Goal: Feedback & Contribution: Contribute content

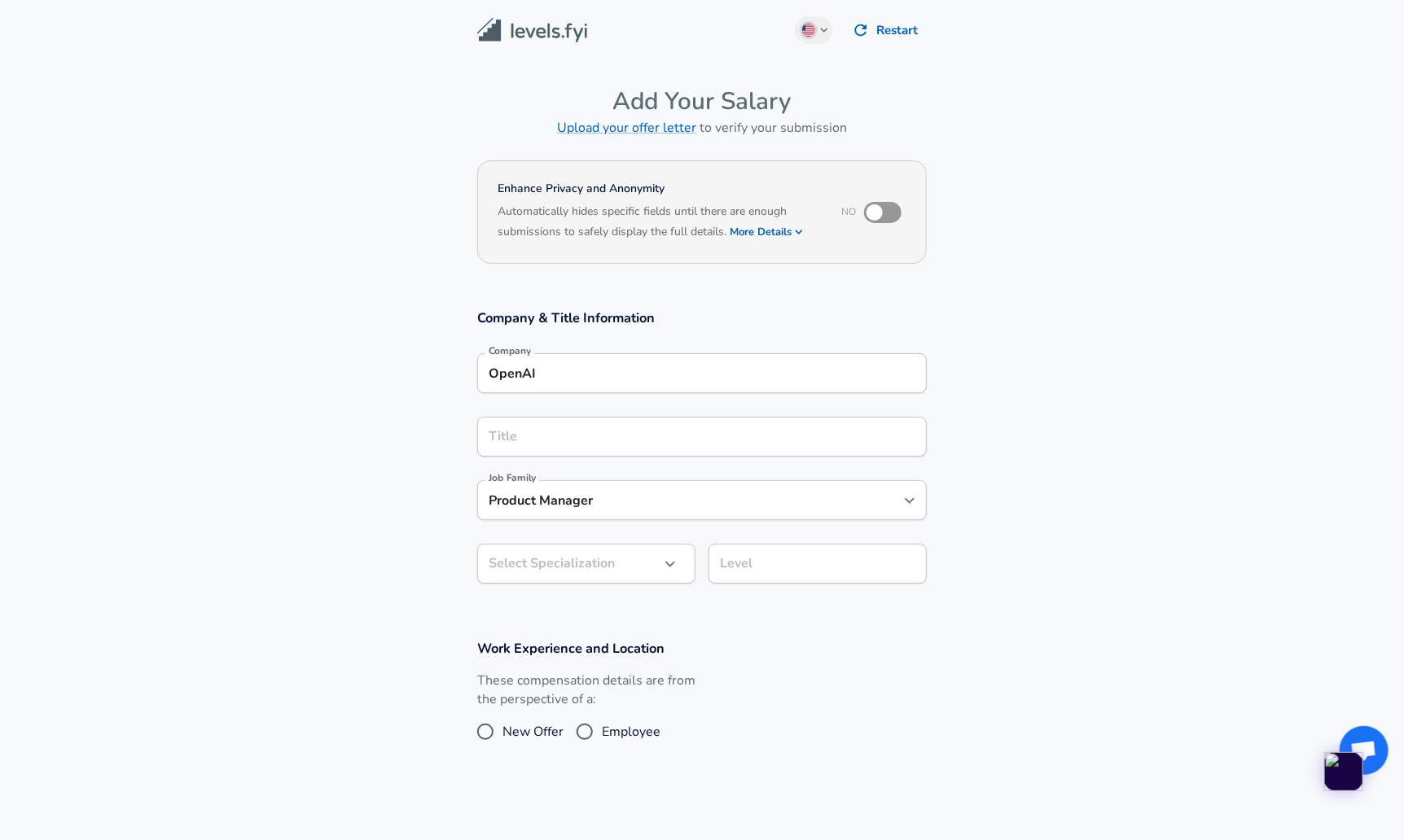
click at [653, 384] on div "Company & Title Information Company OpenAI Company Title Title Job Family Produ…" at bounding box center [701, 452] width 488 height 287
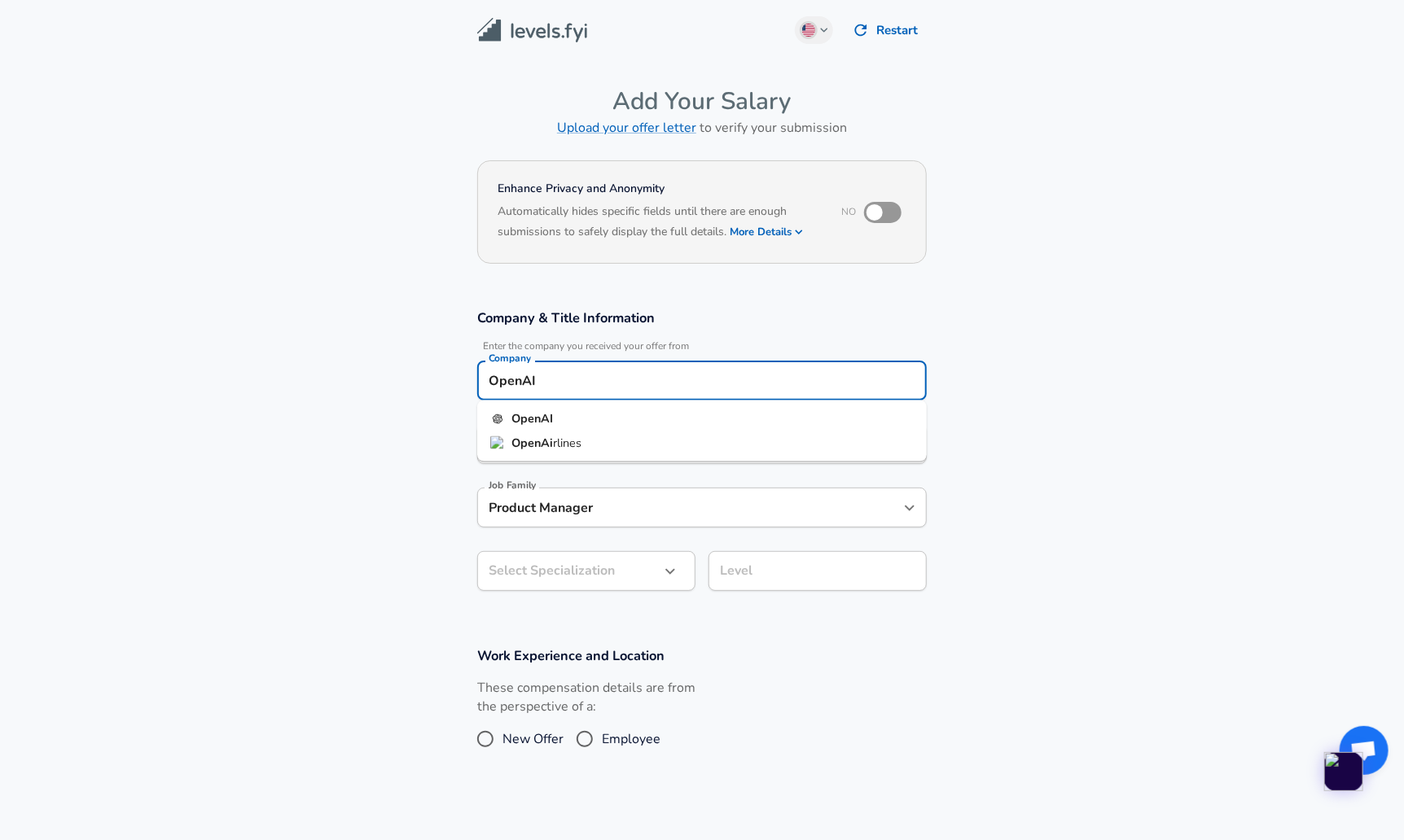
scroll to position [17, 0]
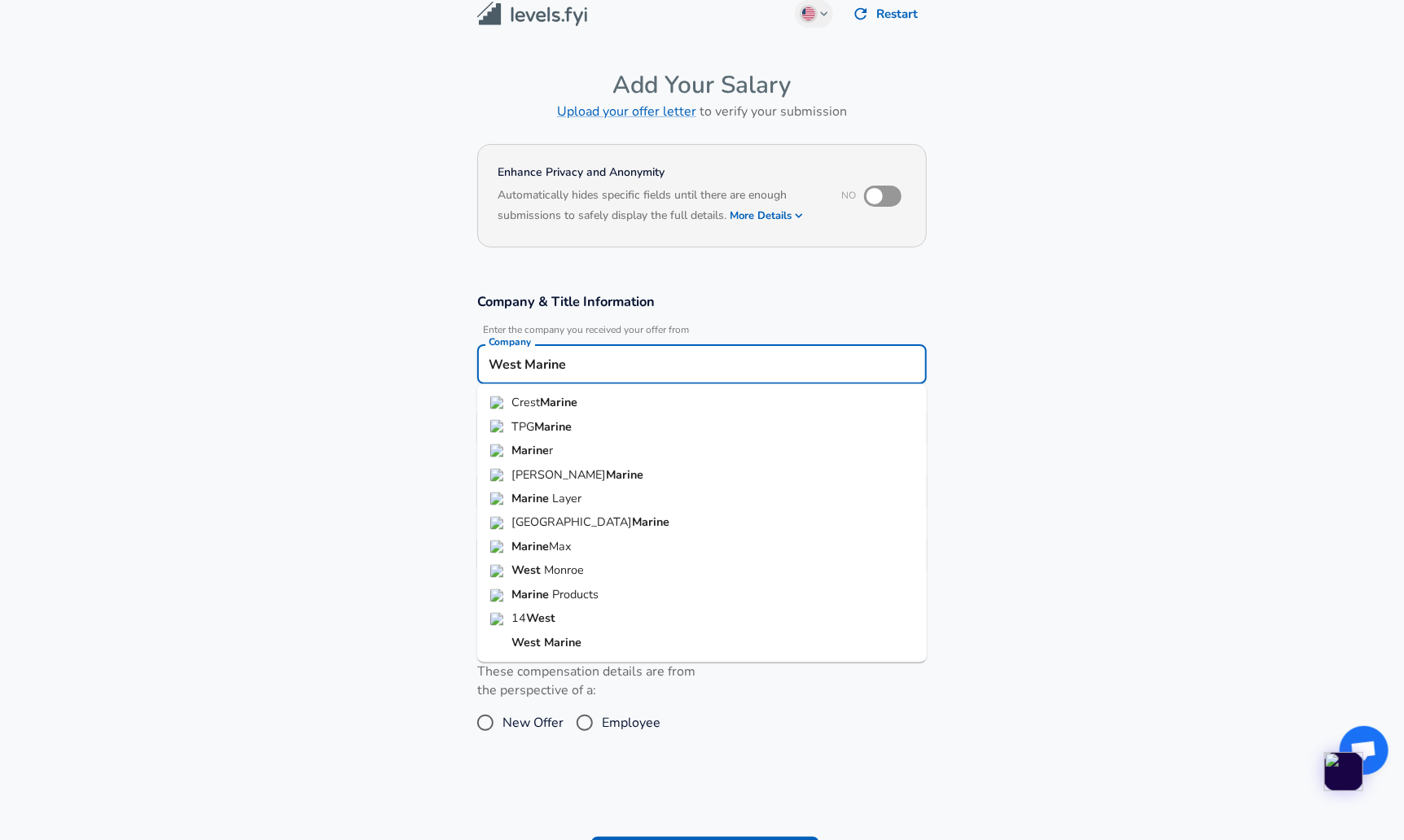
click at [620, 638] on li "West Marine" at bounding box center [702, 644] width 450 height 25
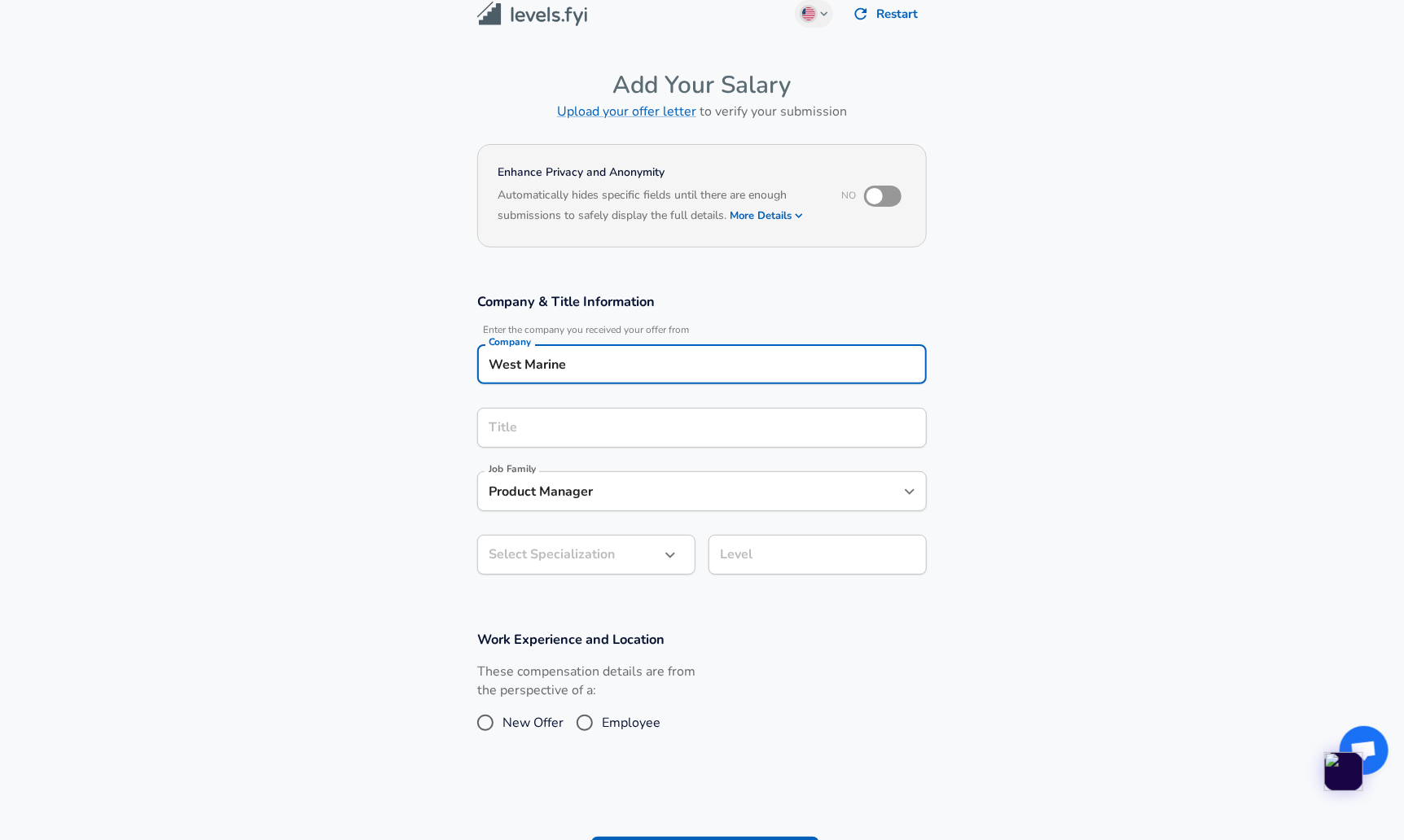
type input "West Marine"
click at [582, 425] on input "Title" at bounding box center [701, 428] width 435 height 26
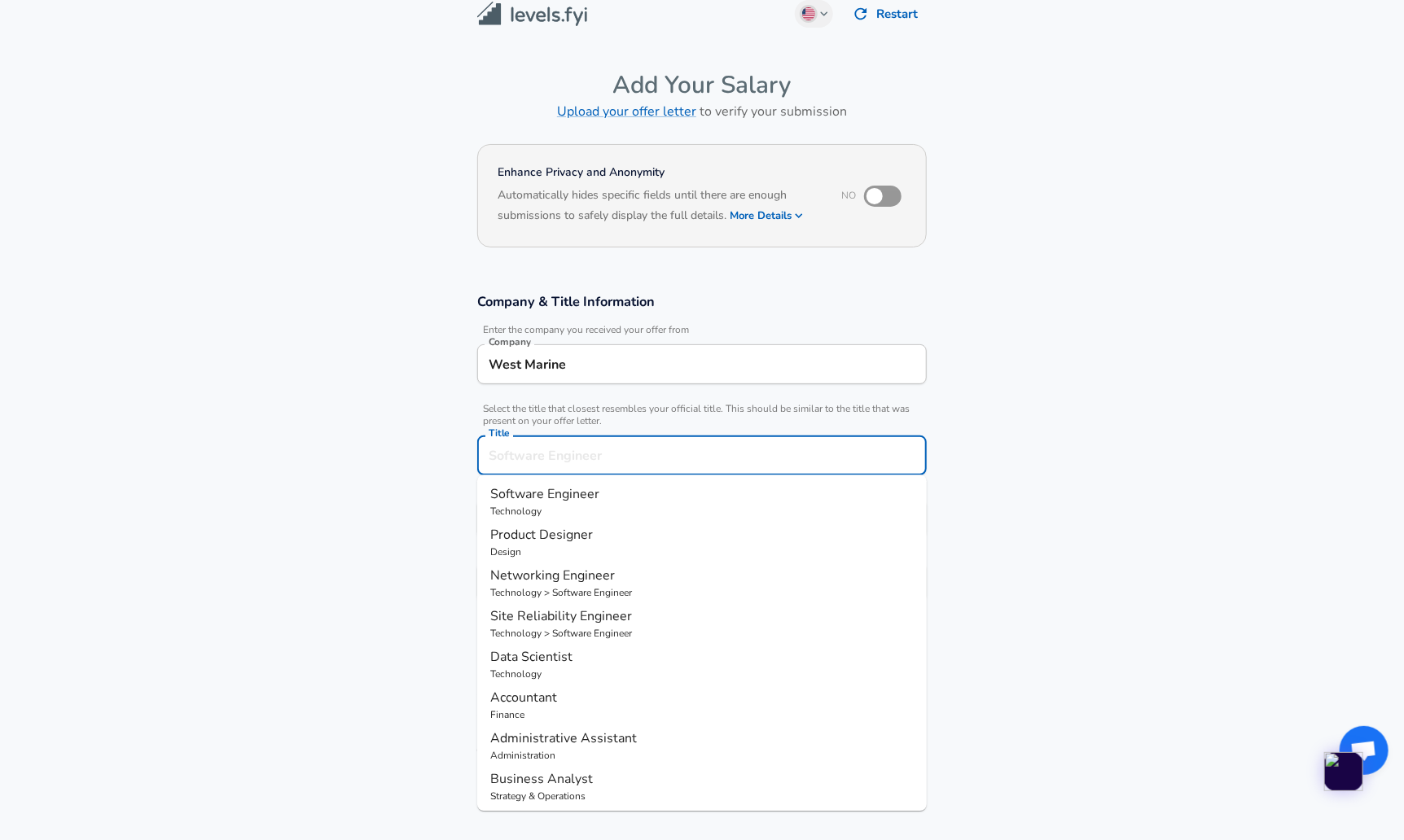
scroll to position [49, 0]
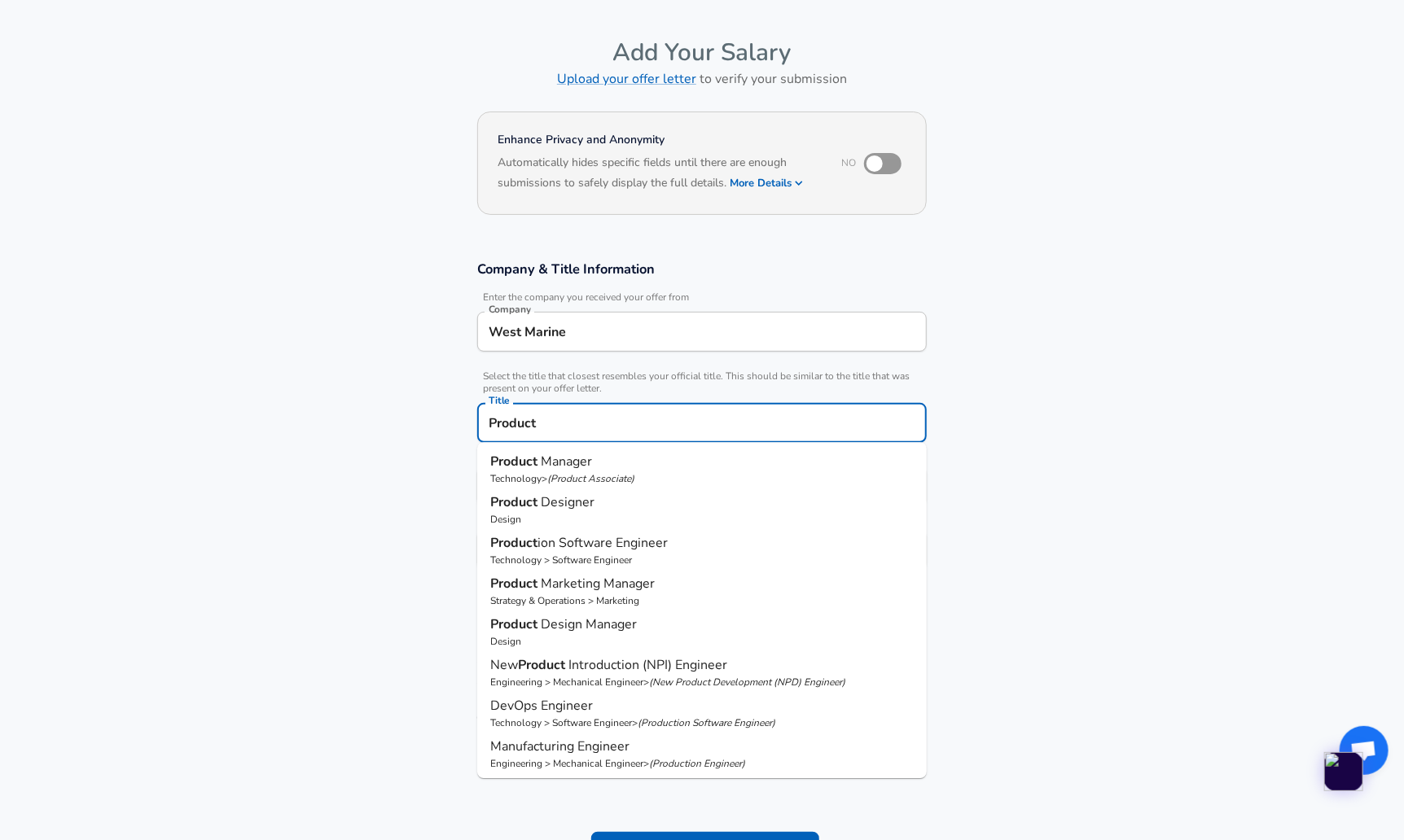
click at [619, 479] on p "( Product Associate )" at bounding box center [591, 478] width 87 height 13
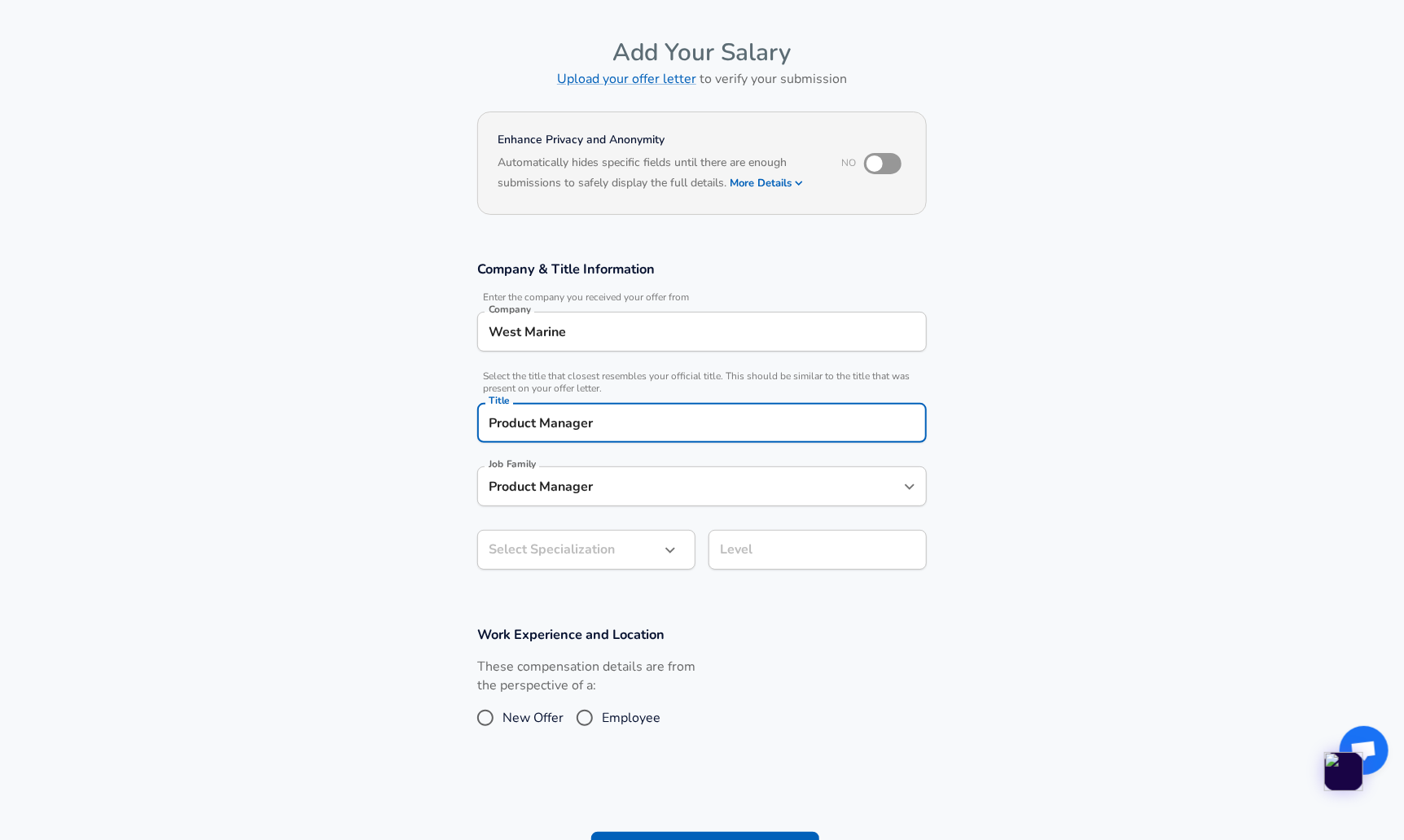
type input "Product Manager"
click at [610, 476] on input "Product Manager" at bounding box center [689, 487] width 410 height 26
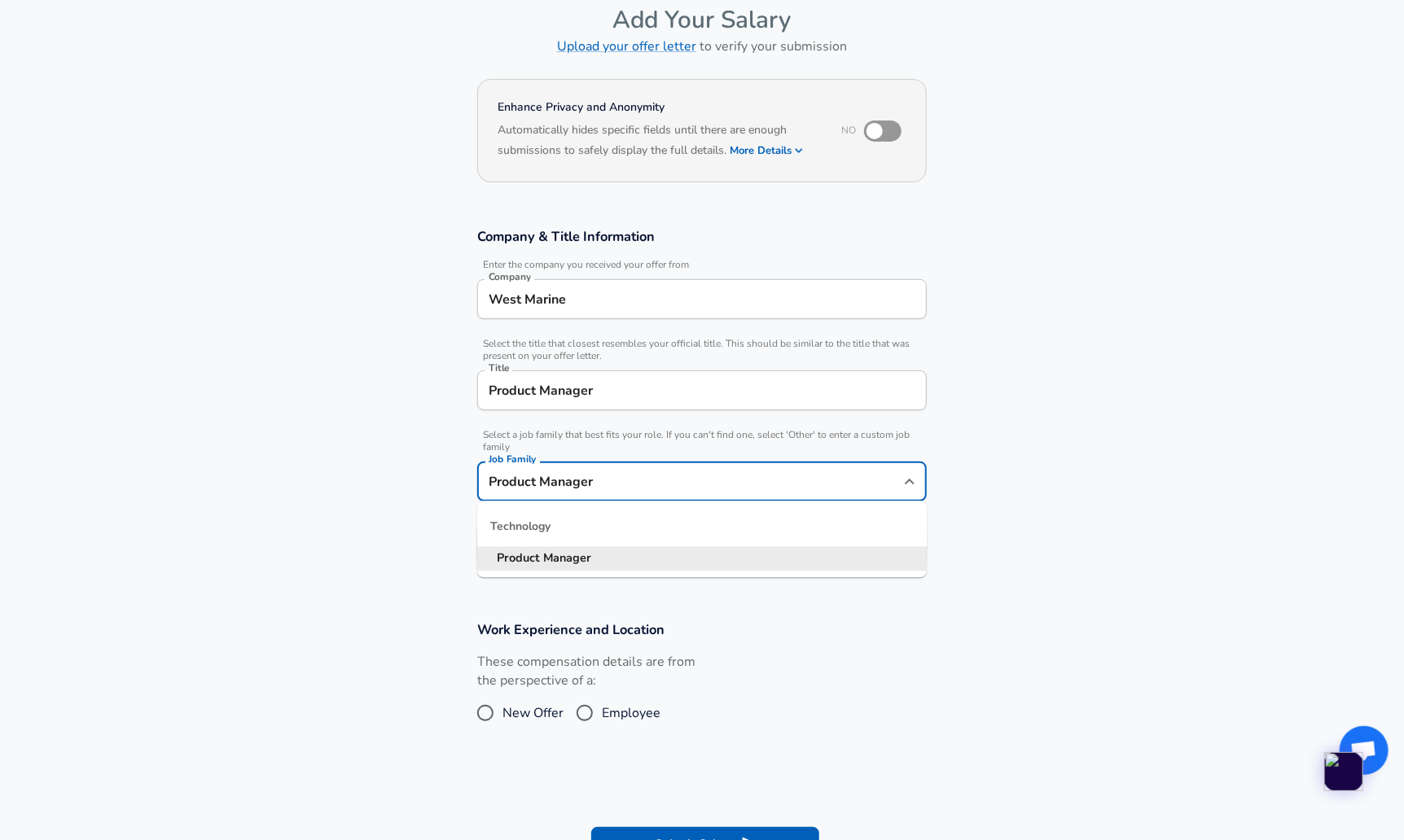
click at [323, 517] on section "Company & Title Information Enter the company you received your offer from Comp…" at bounding box center [702, 404] width 1404 height 393
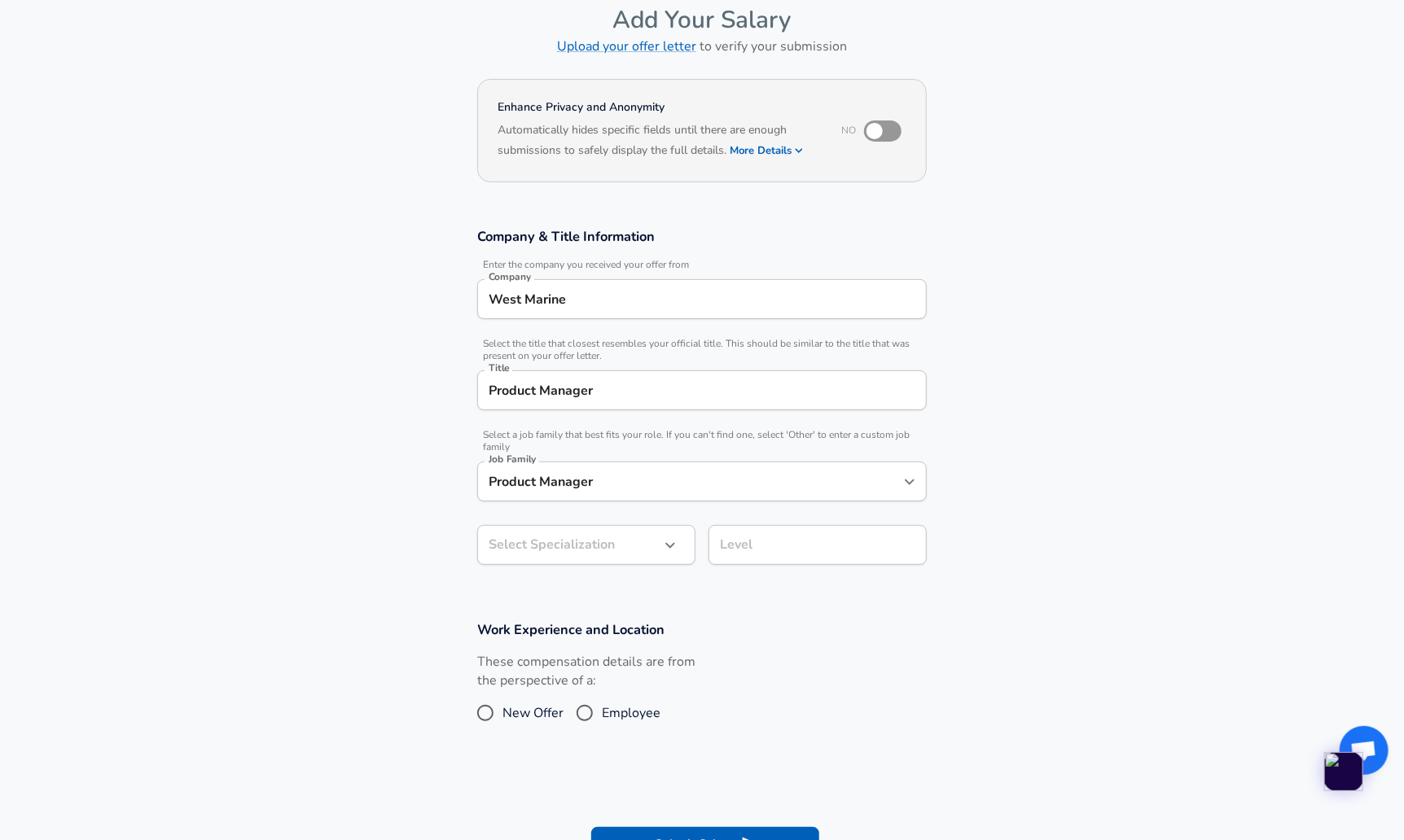
click at [558, 536] on body "English ([GEOGRAPHIC_DATA]) Change Restart Add Your Salary Upload your offer le…" at bounding box center [702, 338] width 1404 height 840
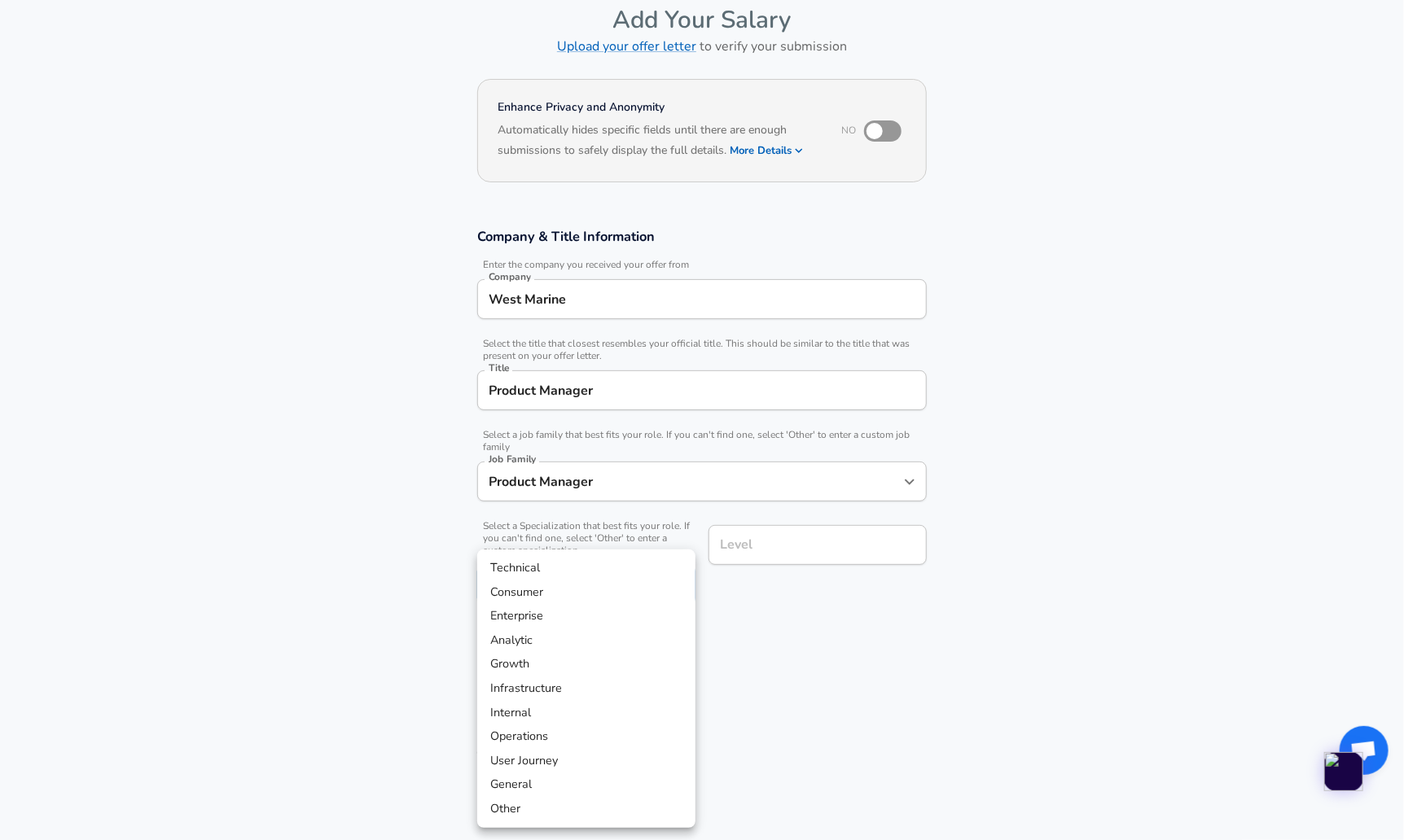
scroll to position [130, 0]
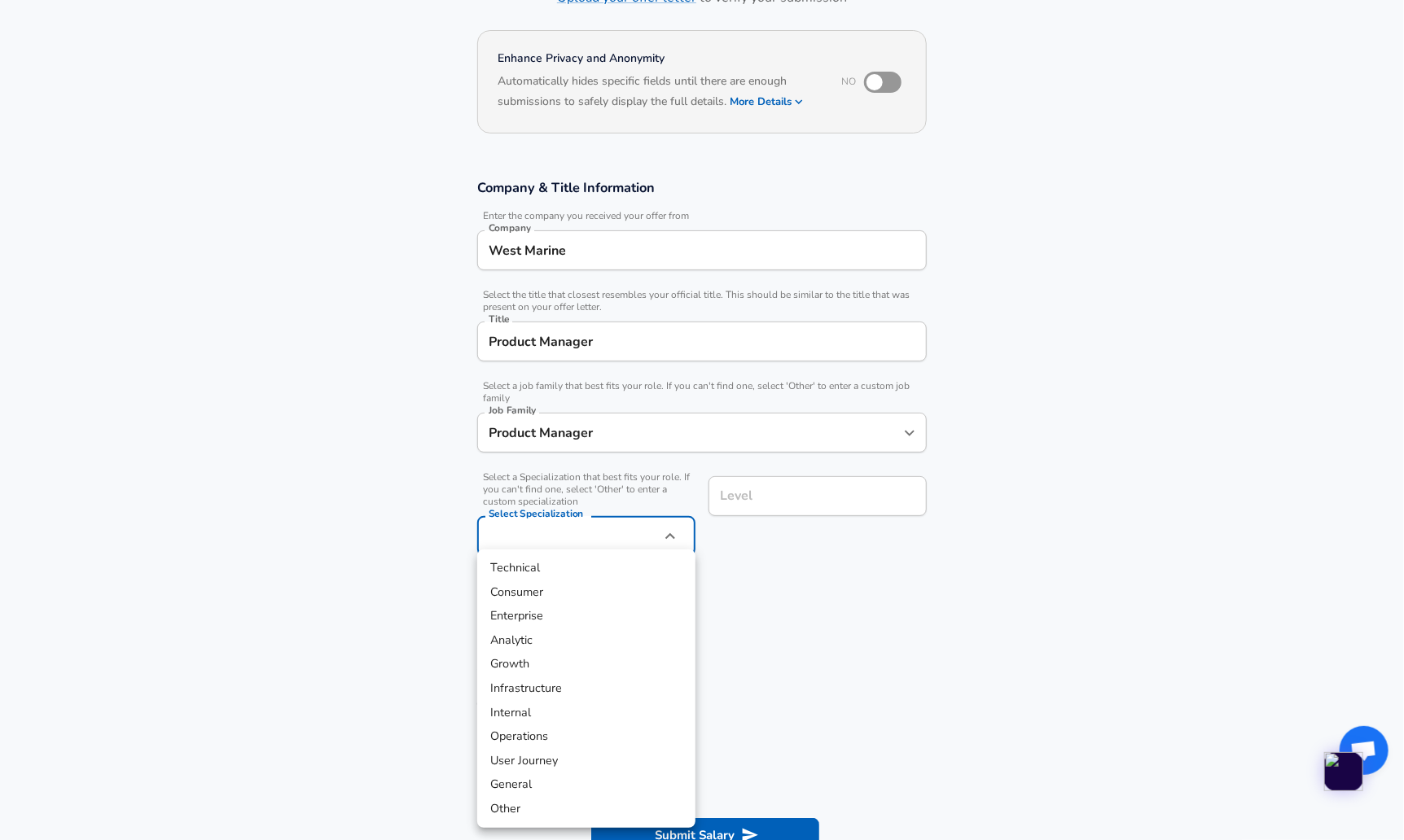
click at [581, 574] on li "Technical" at bounding box center [586, 568] width 218 height 25
type input "Technical"
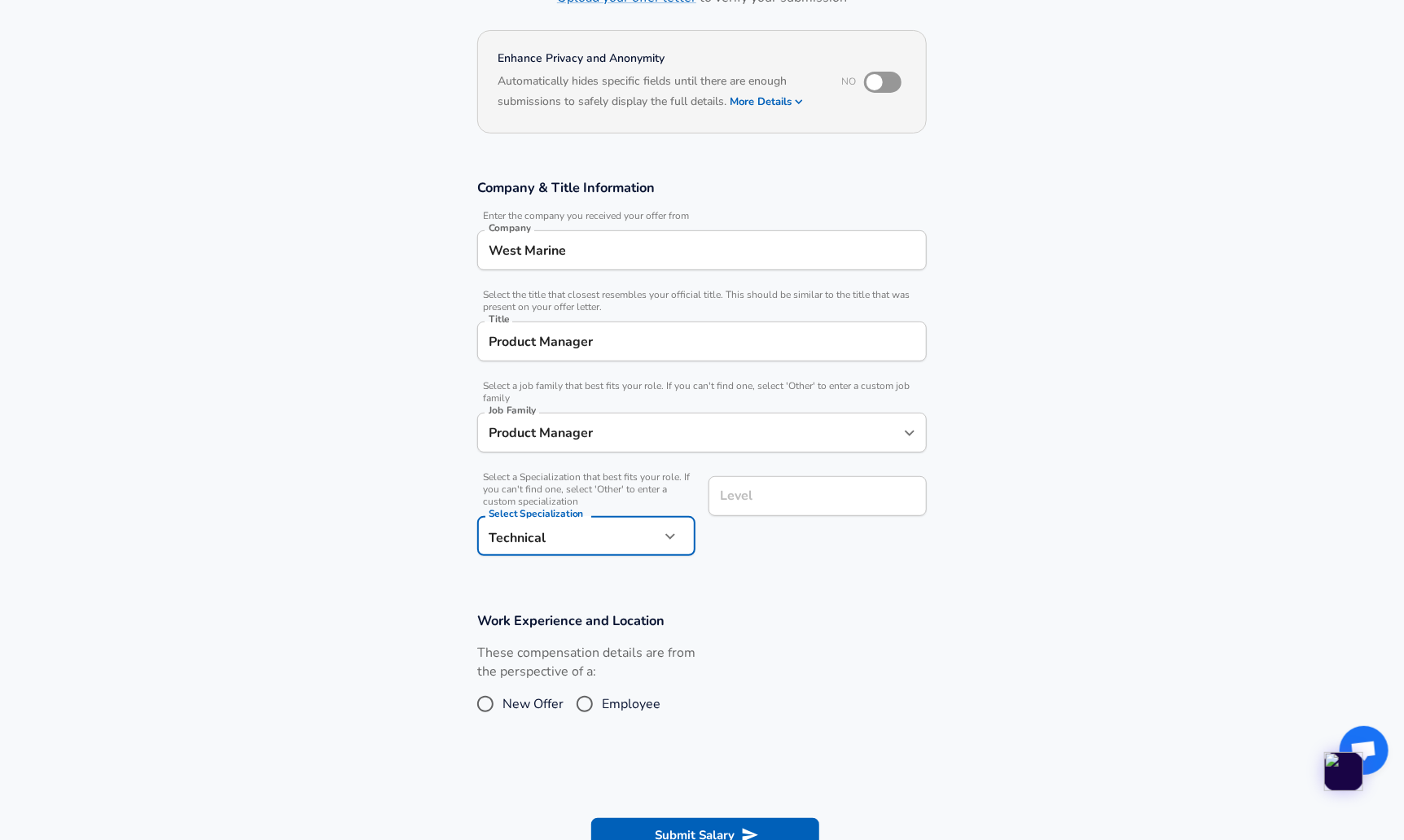
click at [739, 502] on div "Level Level" at bounding box center [816, 498] width 218 height 44
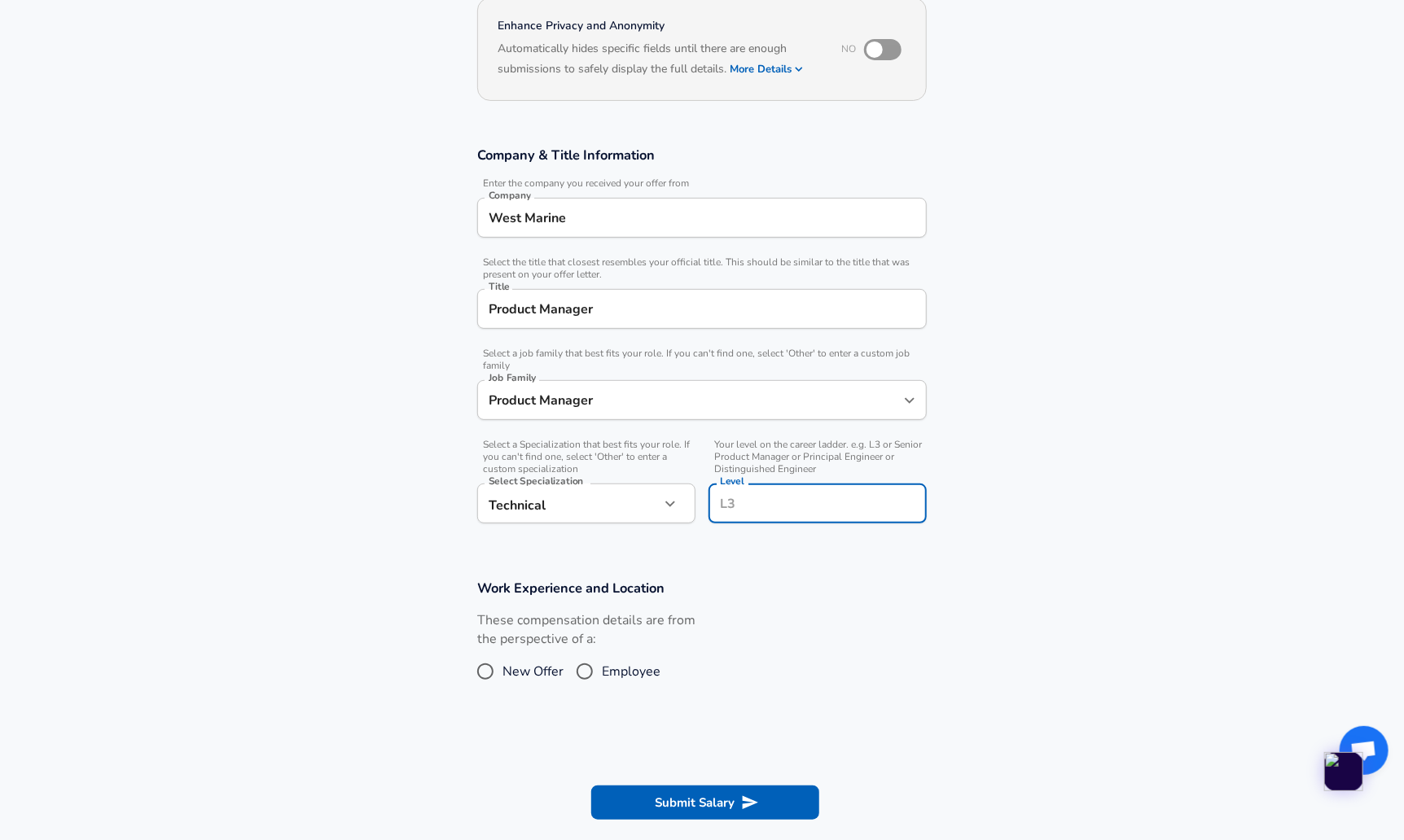
click at [600, 675] on input "Employee" at bounding box center [585, 671] width 35 height 26
radio input "true"
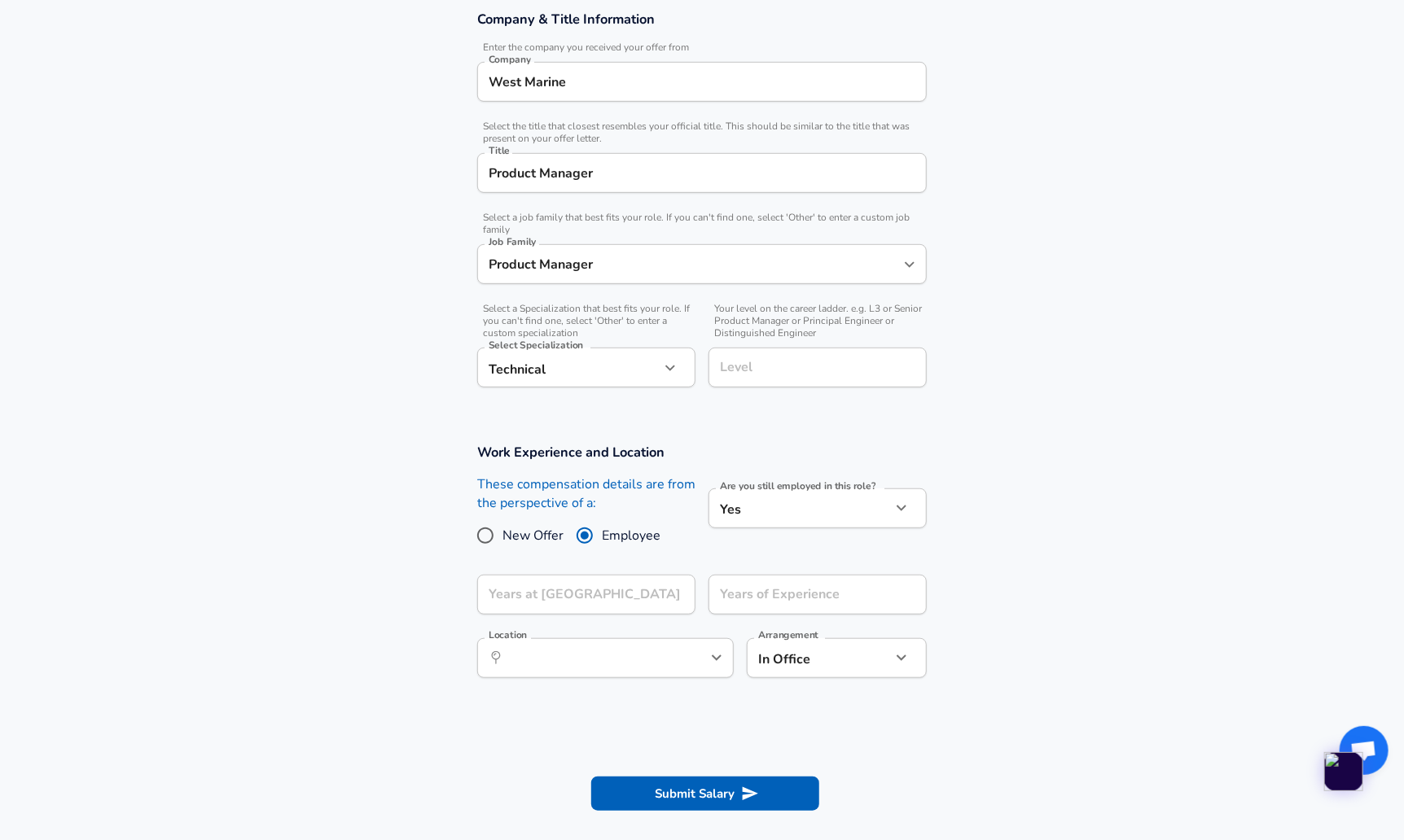
scroll to position [324, 0]
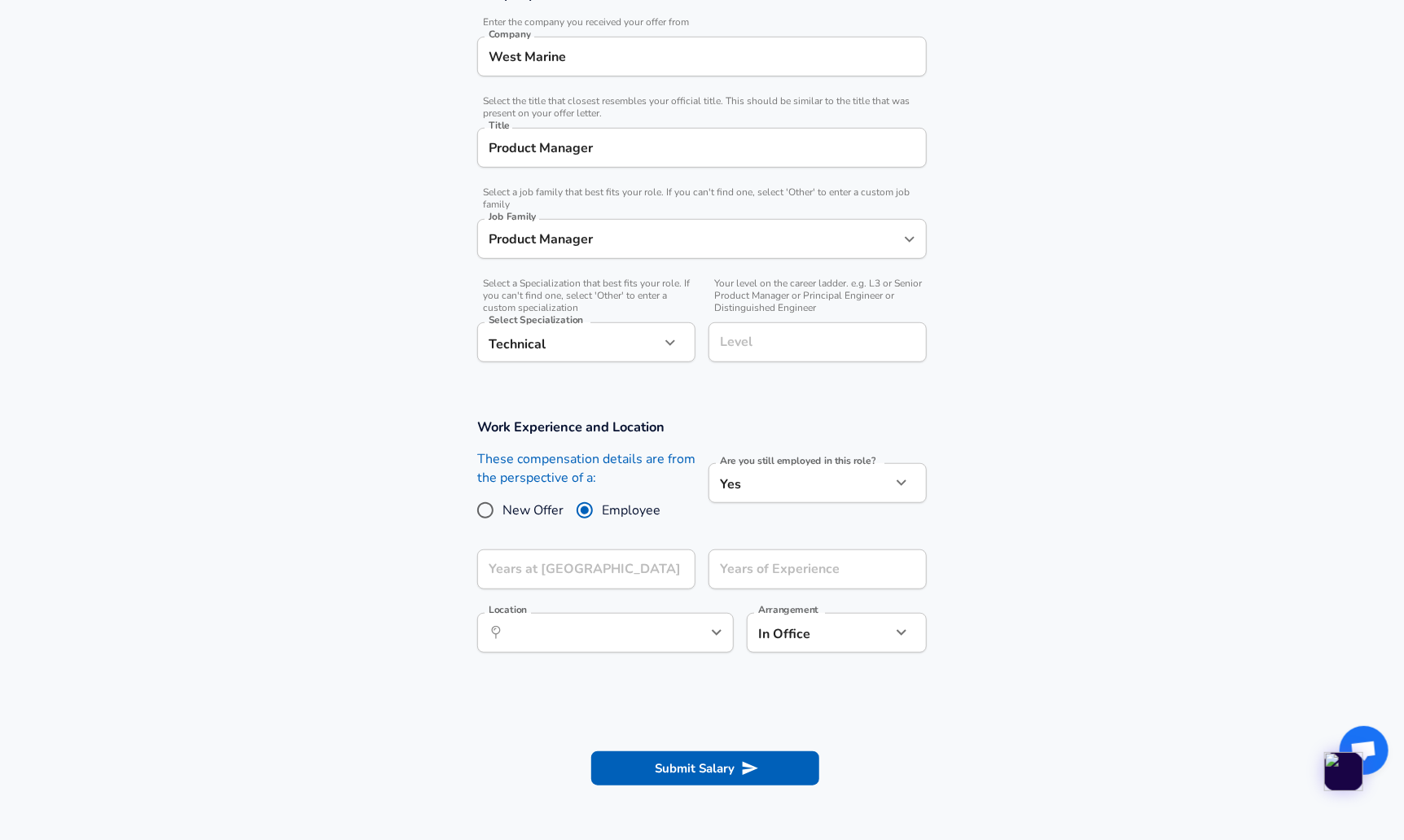
click at [745, 493] on body "English ([GEOGRAPHIC_DATA]) Change Restart Add Your Salary Upload your offer le…" at bounding box center [702, 96] width 1404 height 840
click at [747, 525] on li "No" at bounding box center [816, 520] width 218 height 25
type input "no"
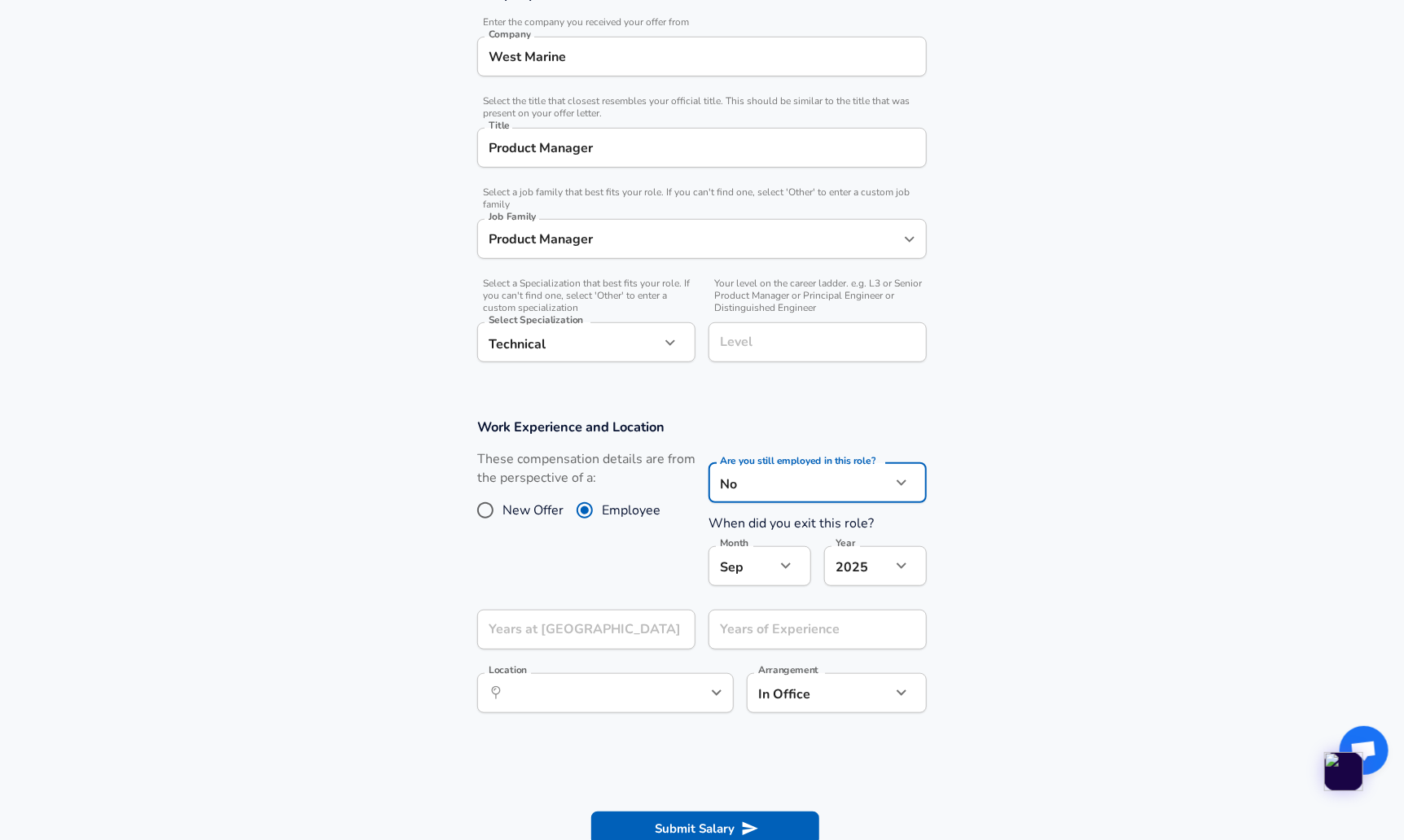
click at [765, 517] on body "English ([GEOGRAPHIC_DATA]) Change Restart Add Your Salary Upload your offer le…" at bounding box center [702, 96] width 1404 height 840
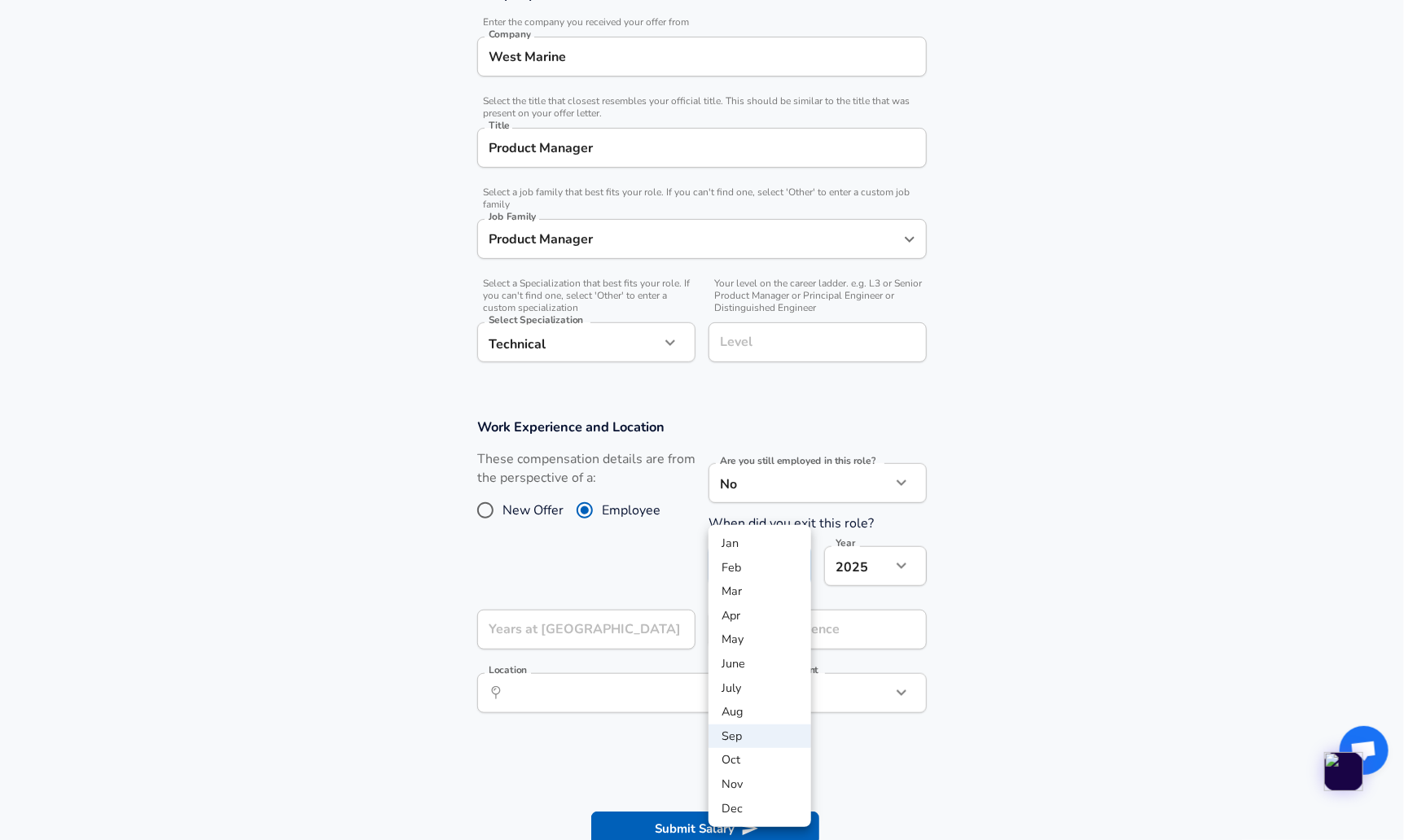
click at [762, 694] on li "July" at bounding box center [759, 688] width 103 height 25
type input "7"
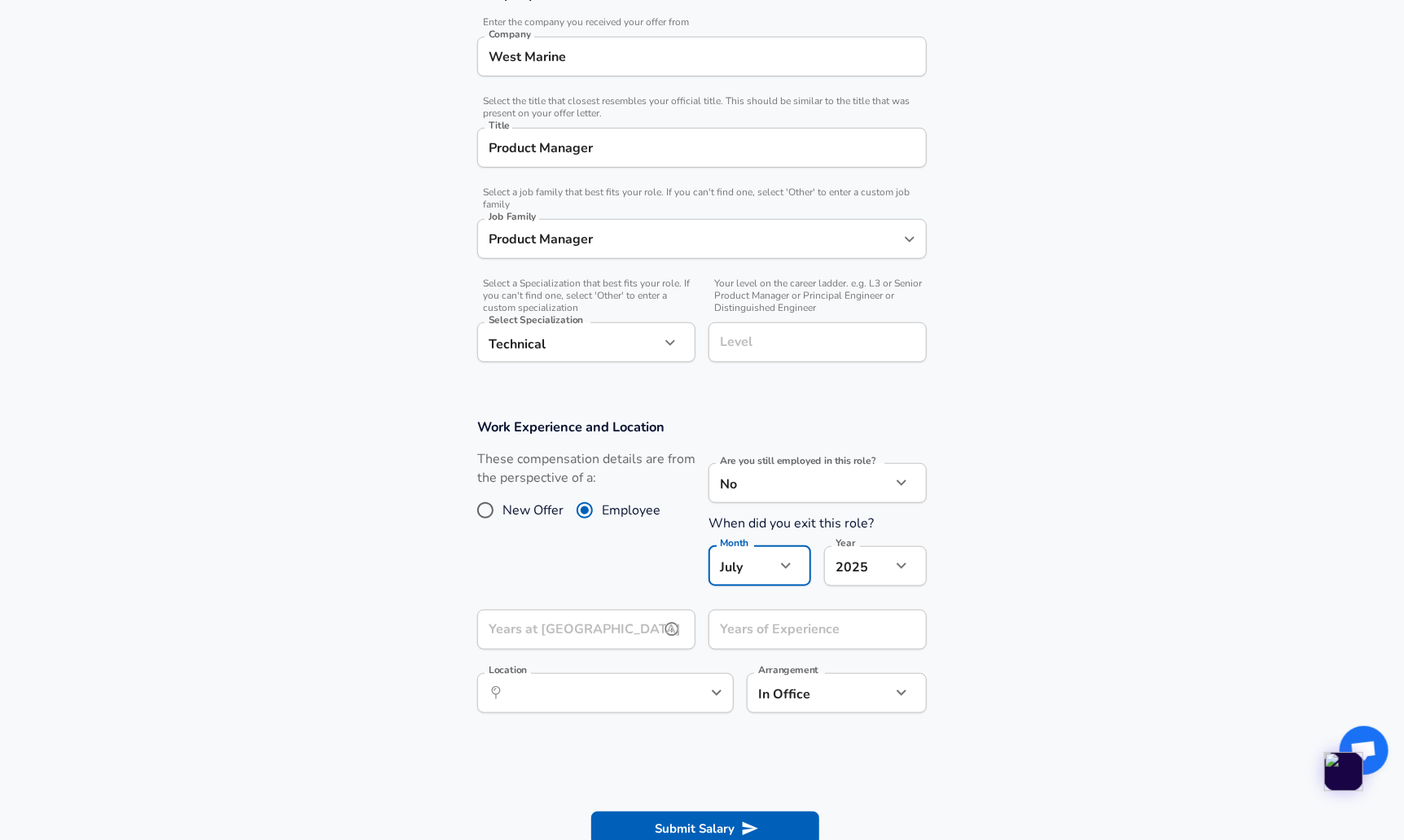
click at [627, 622] on input "Years at [GEOGRAPHIC_DATA]" at bounding box center [568, 629] width 182 height 39
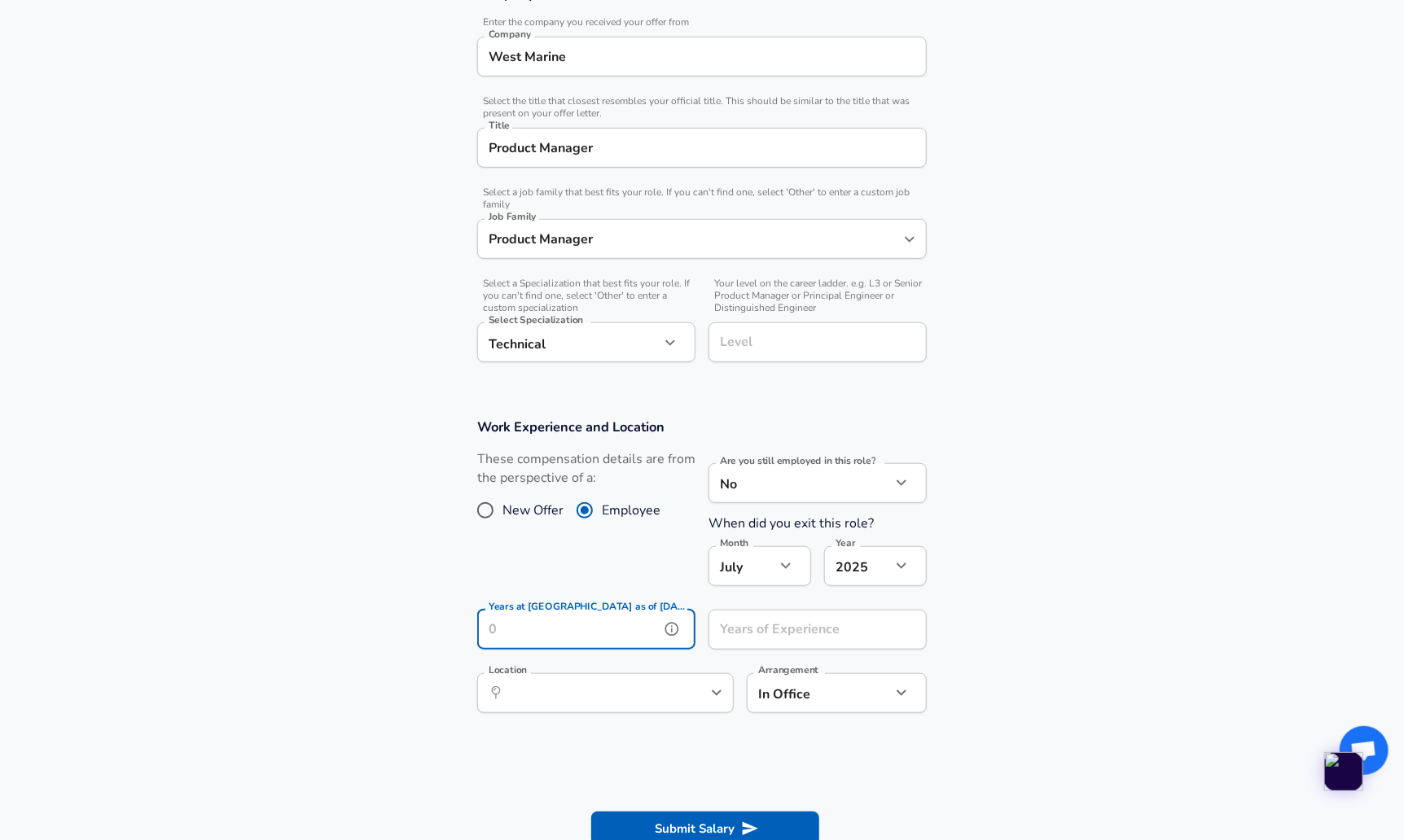
type input "1"
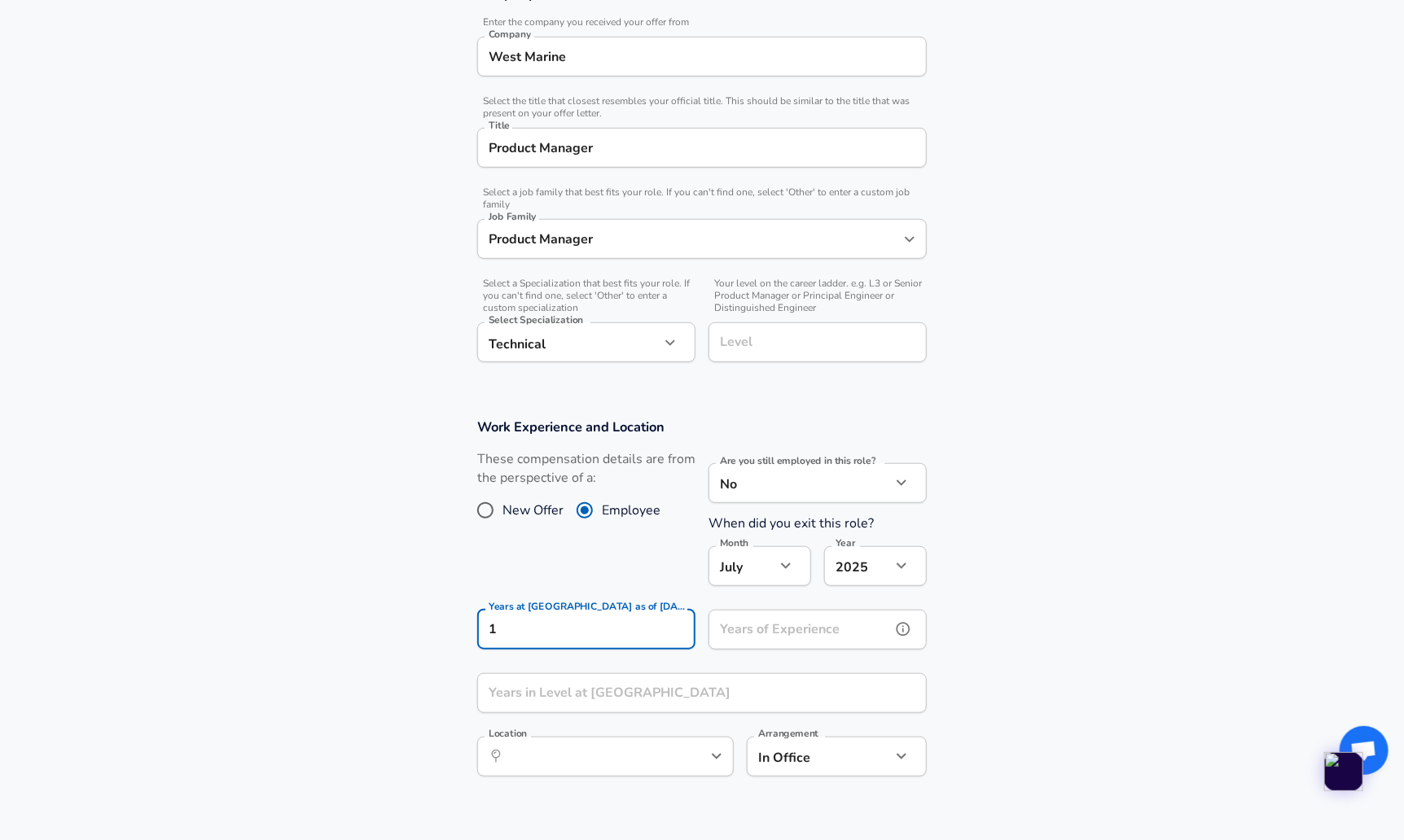
click at [791, 619] on input "Years of Experience" at bounding box center [799, 629] width 182 height 39
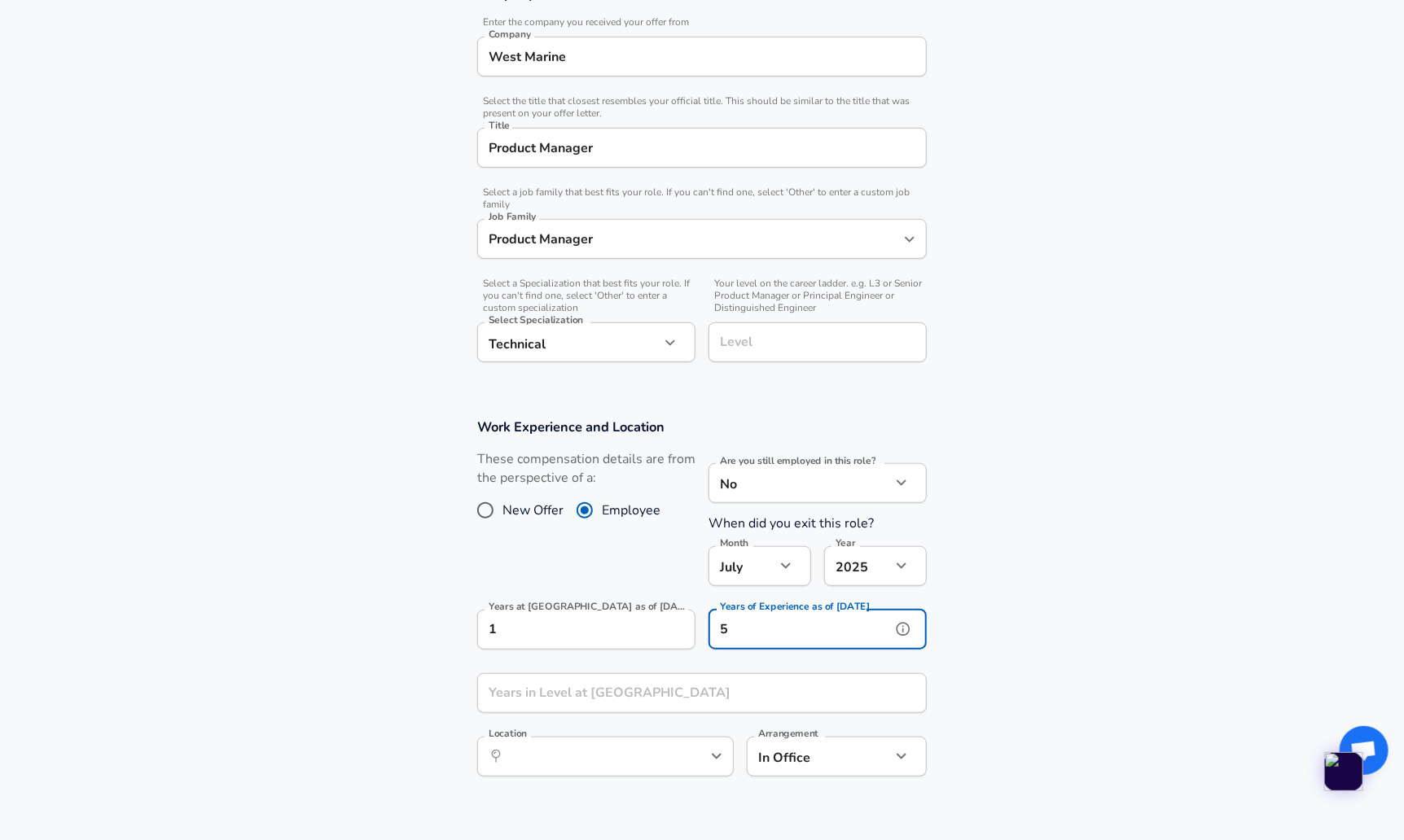
type input "5"
click at [1112, 578] on section "Work Experience and Location These compensation details are from the perspectiv…" at bounding box center [702, 605] width 1404 height 413
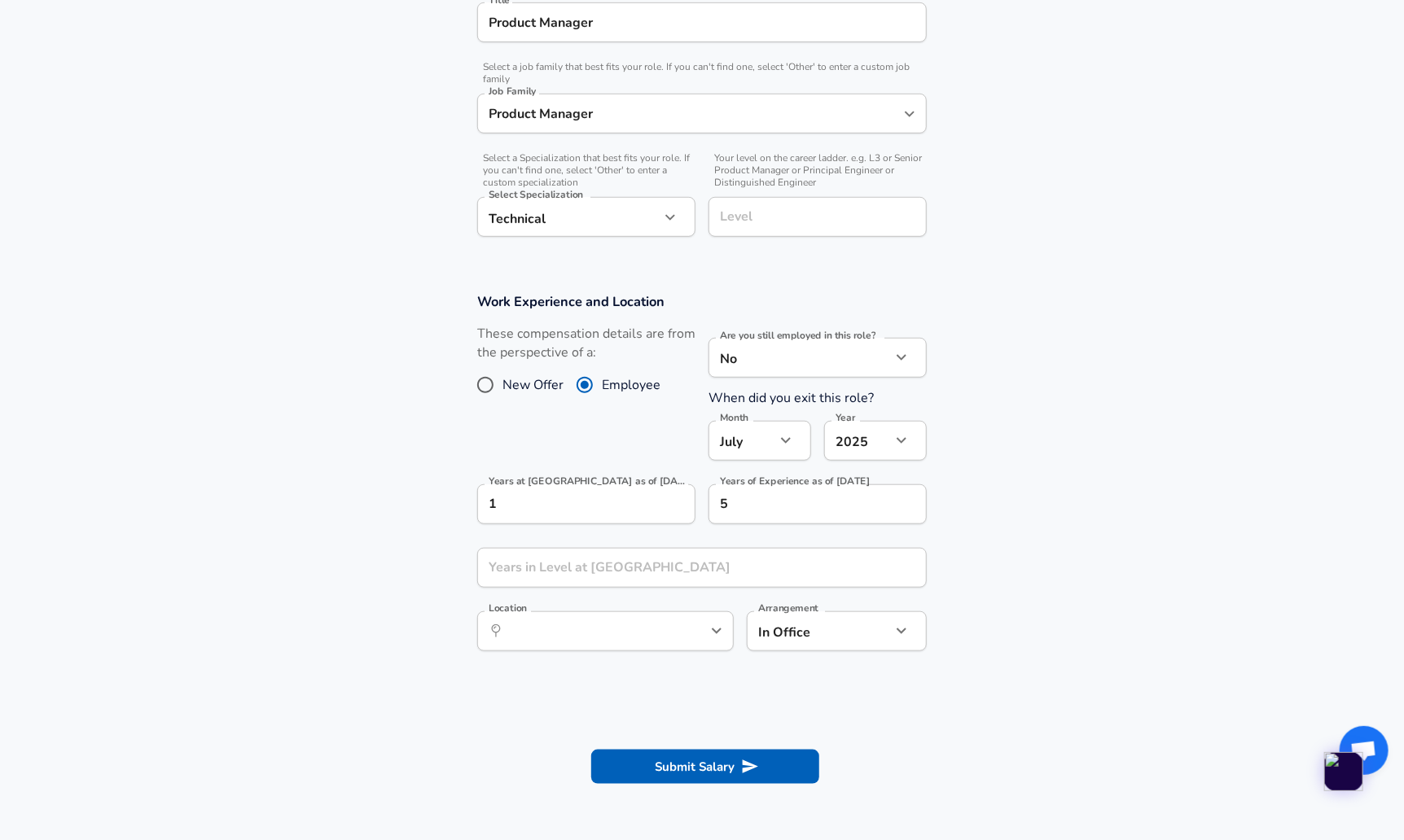
scroll to position [479, 0]
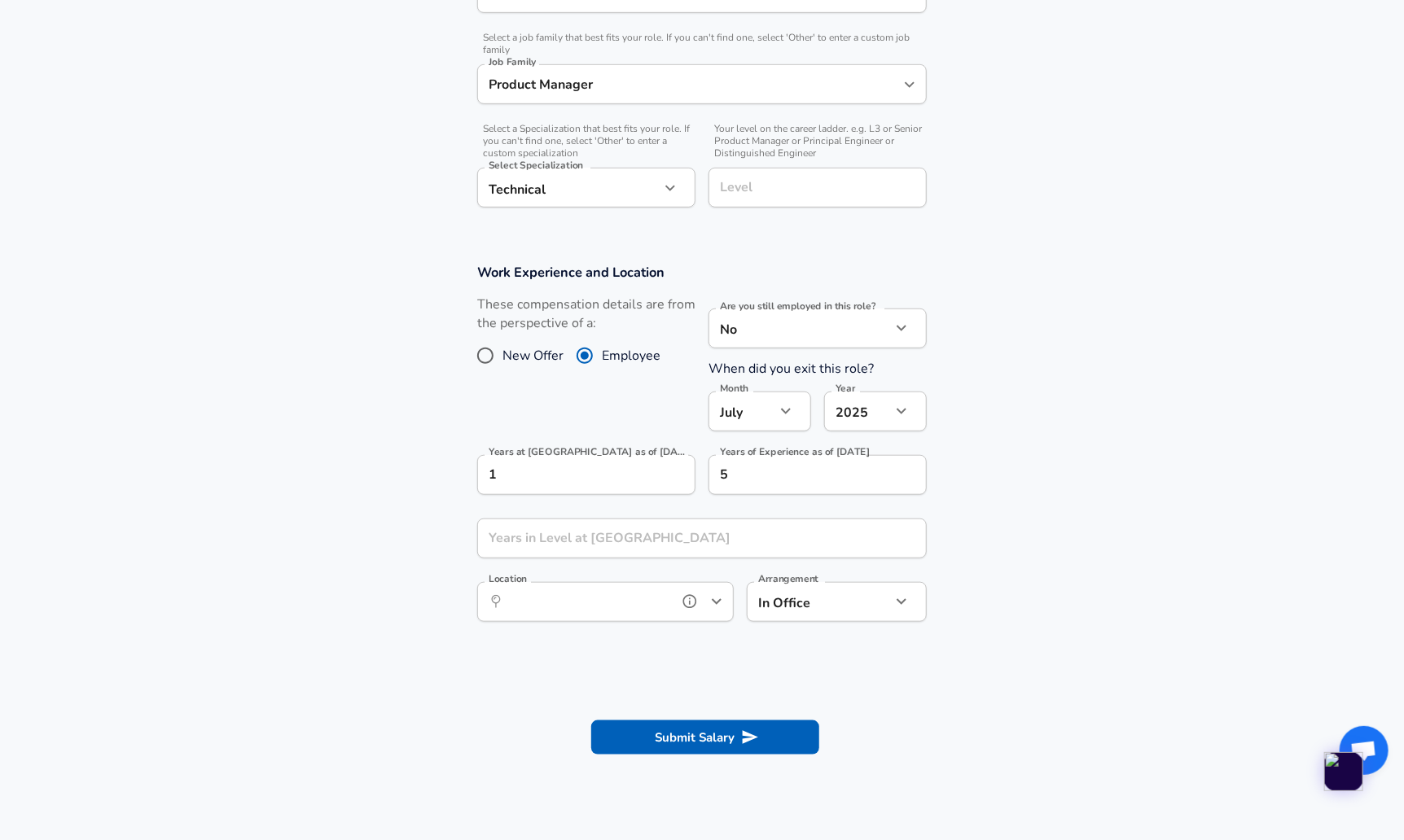
click at [627, 609] on input "Location" at bounding box center [587, 602] width 167 height 26
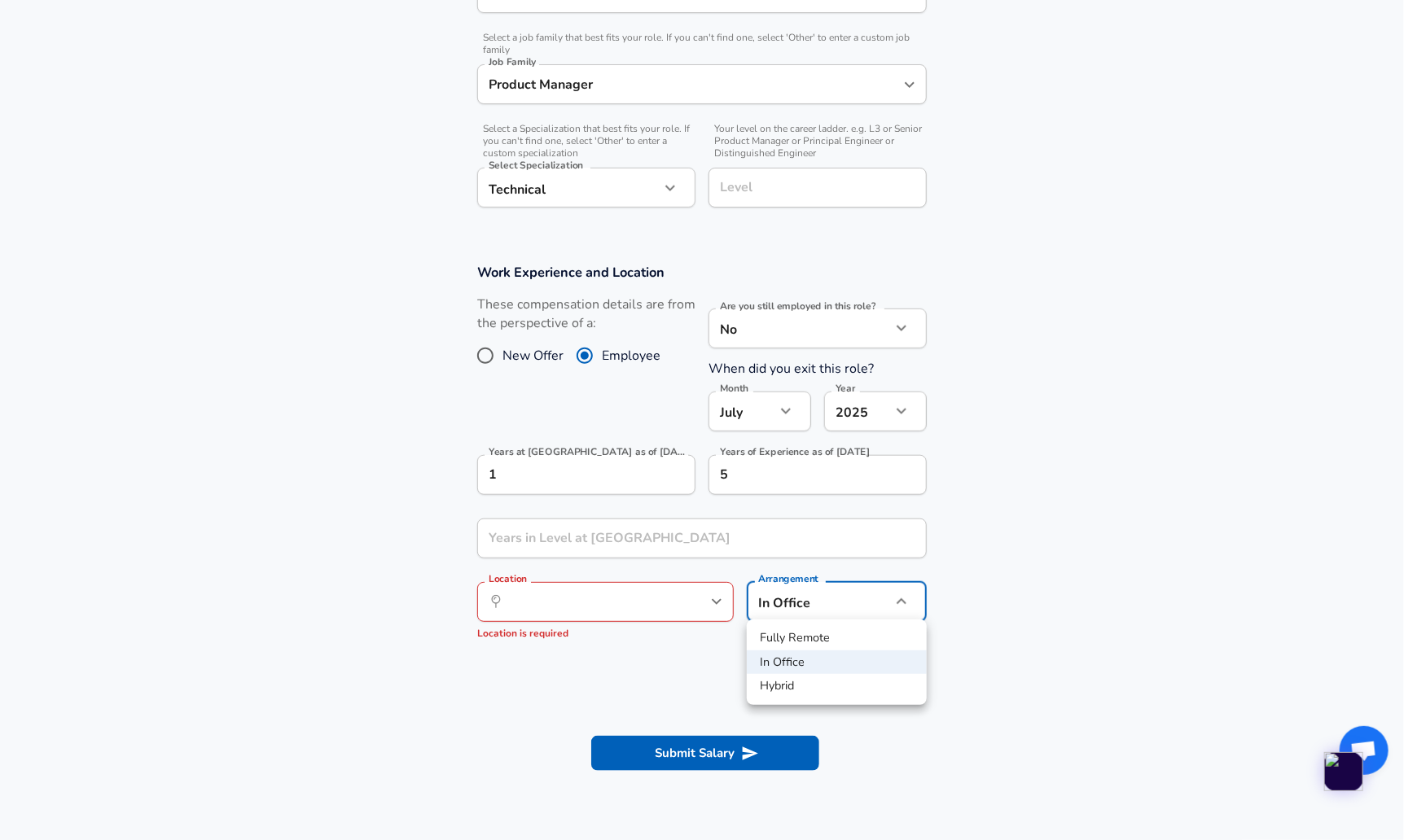
click at [801, 687] on li "Hybrid" at bounding box center [836, 686] width 179 height 25
type input "hybrid"
click at [609, 609] on input "Location" at bounding box center [587, 602] width 167 height 26
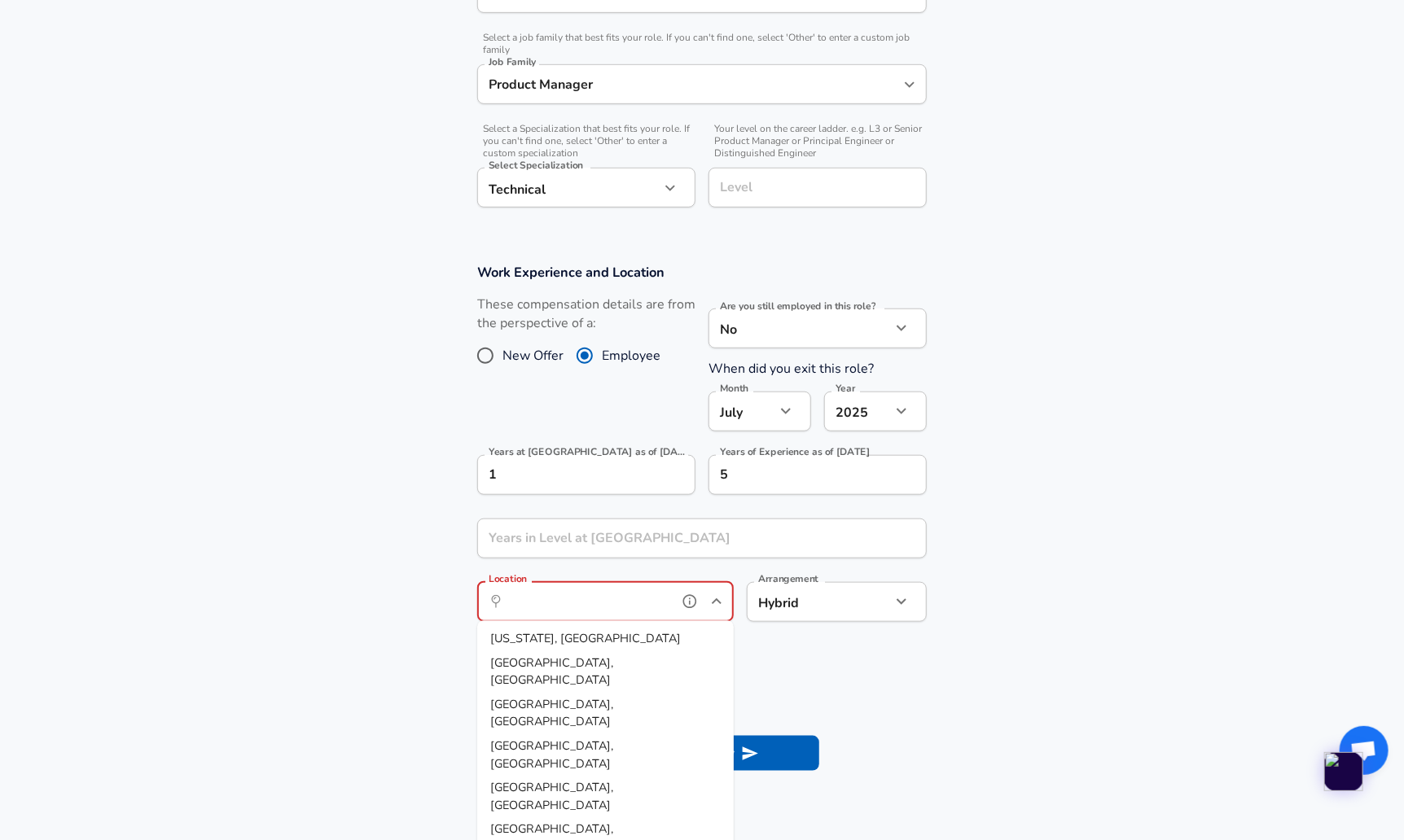
type input "l"
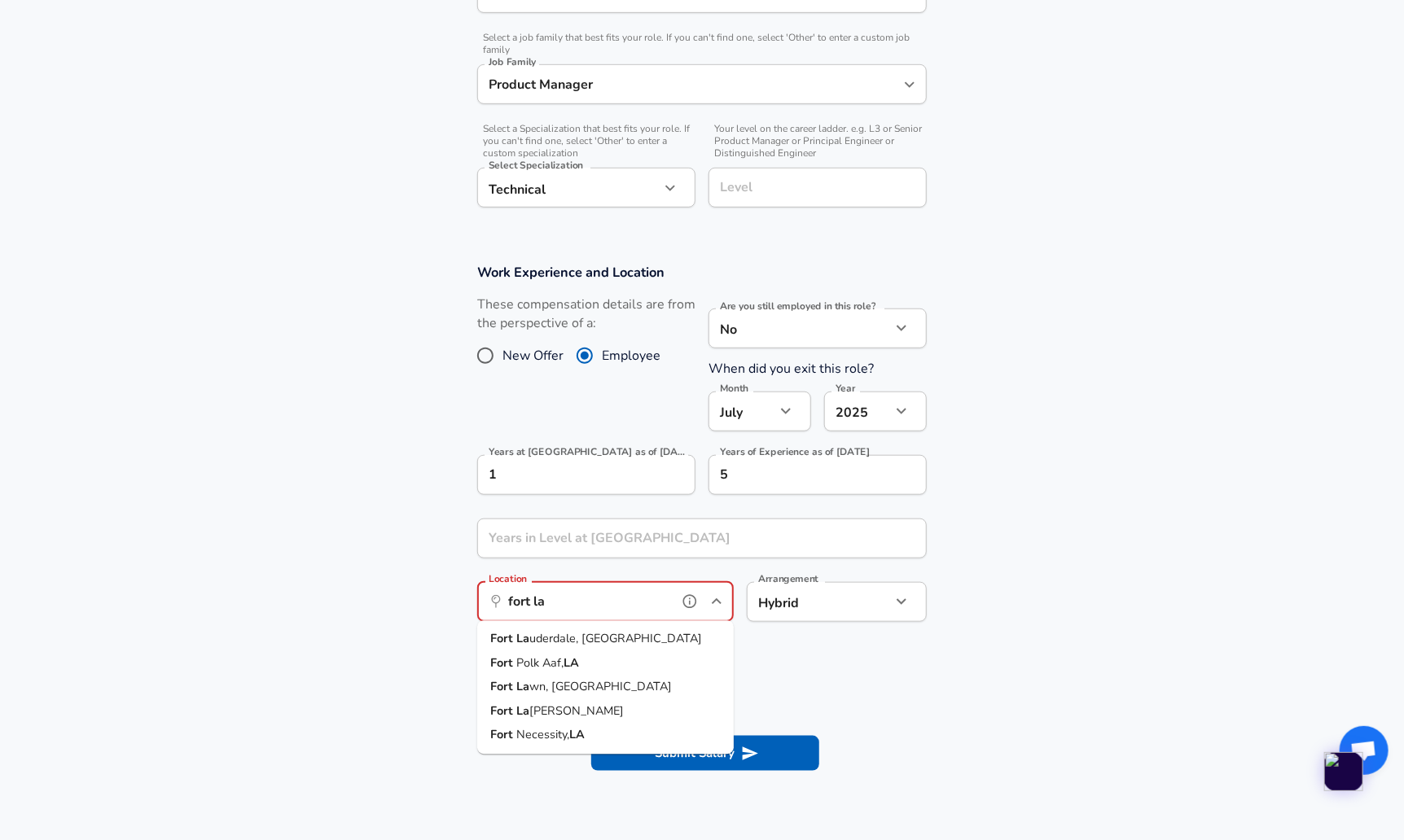
click at [582, 643] on span "uderdale, [GEOGRAPHIC_DATA]" at bounding box center [615, 639] width 173 height 17
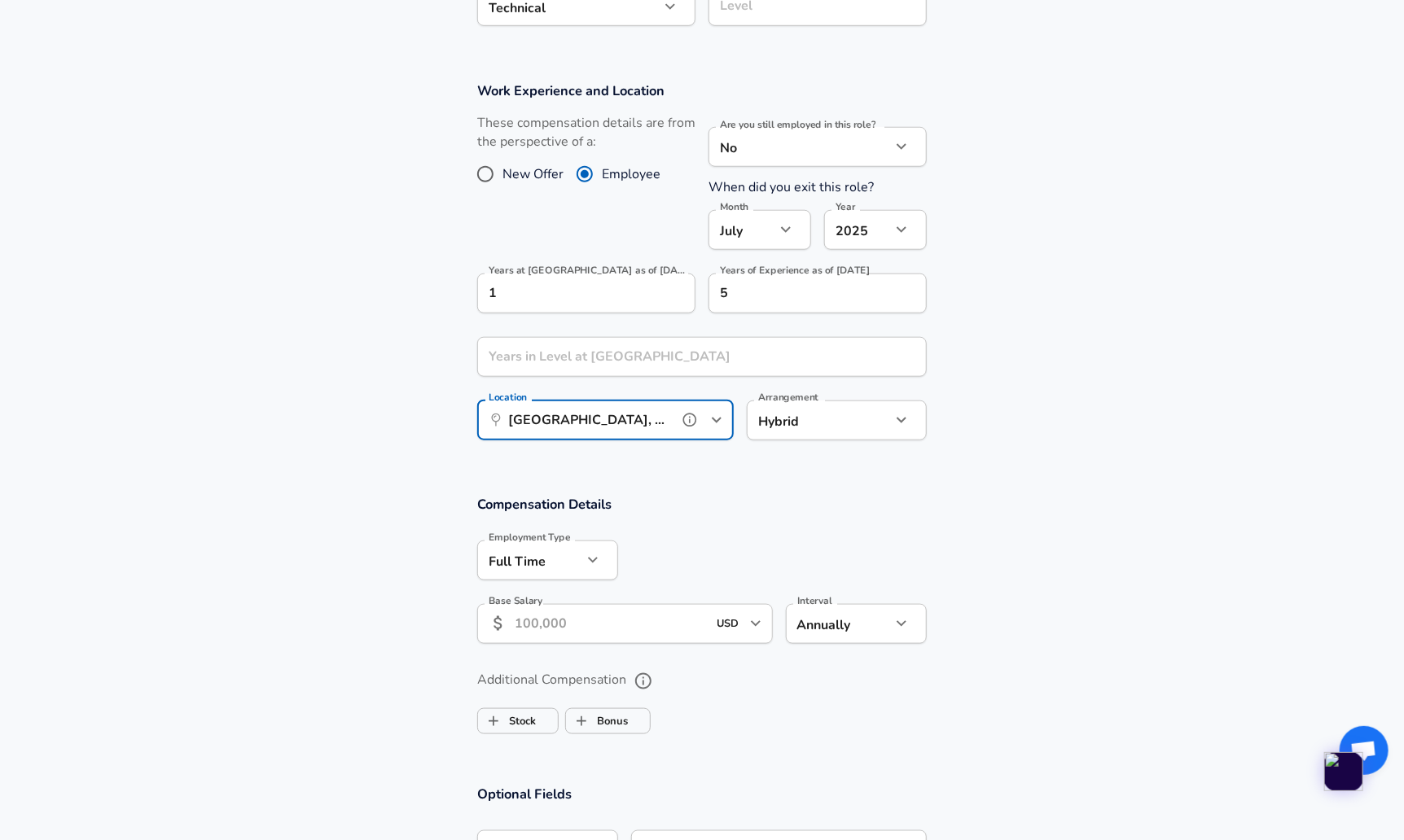
scroll to position [773, 0]
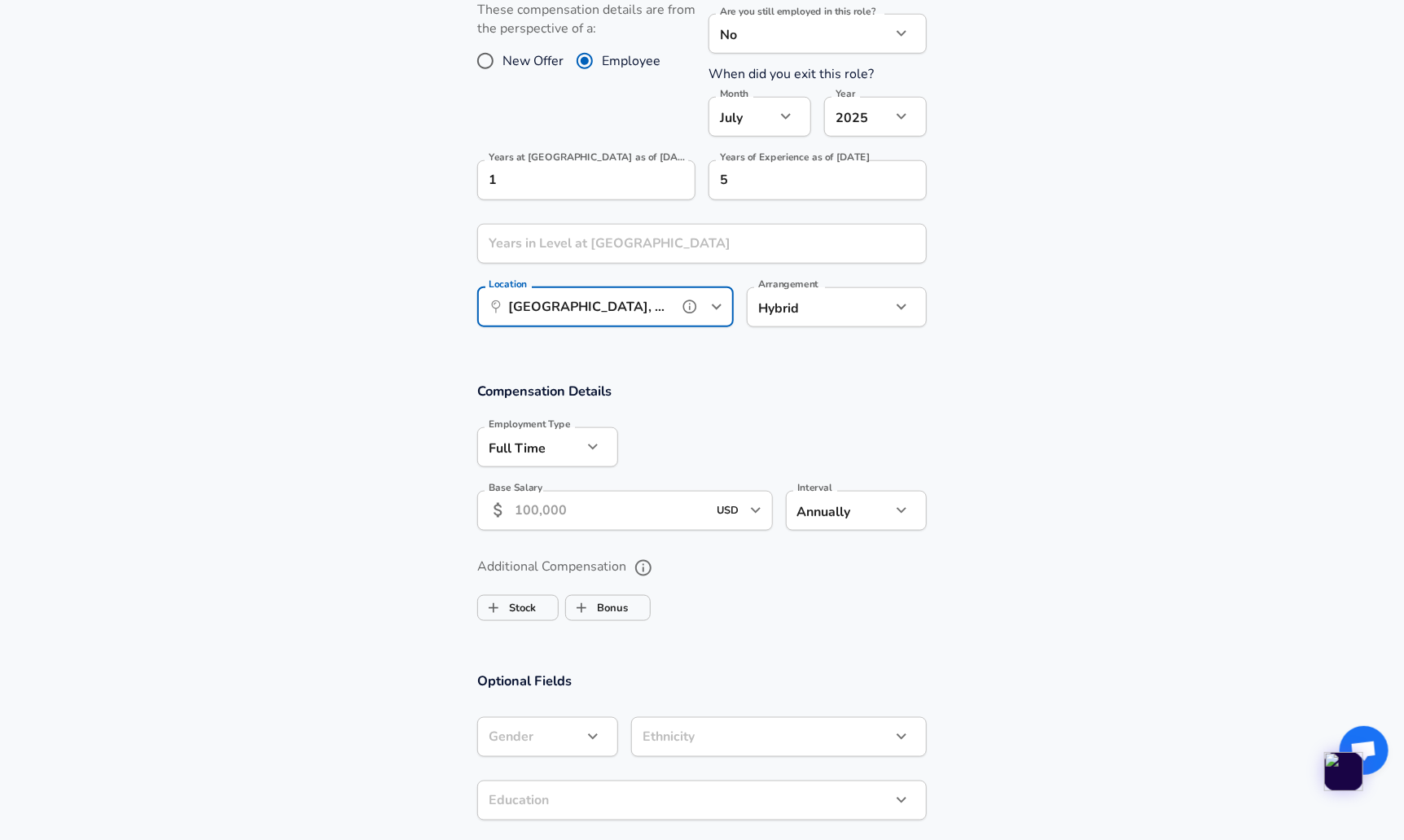
type input "[GEOGRAPHIC_DATA], [GEOGRAPHIC_DATA]"
click at [528, 508] on input "Base Salary" at bounding box center [611, 511] width 193 height 39
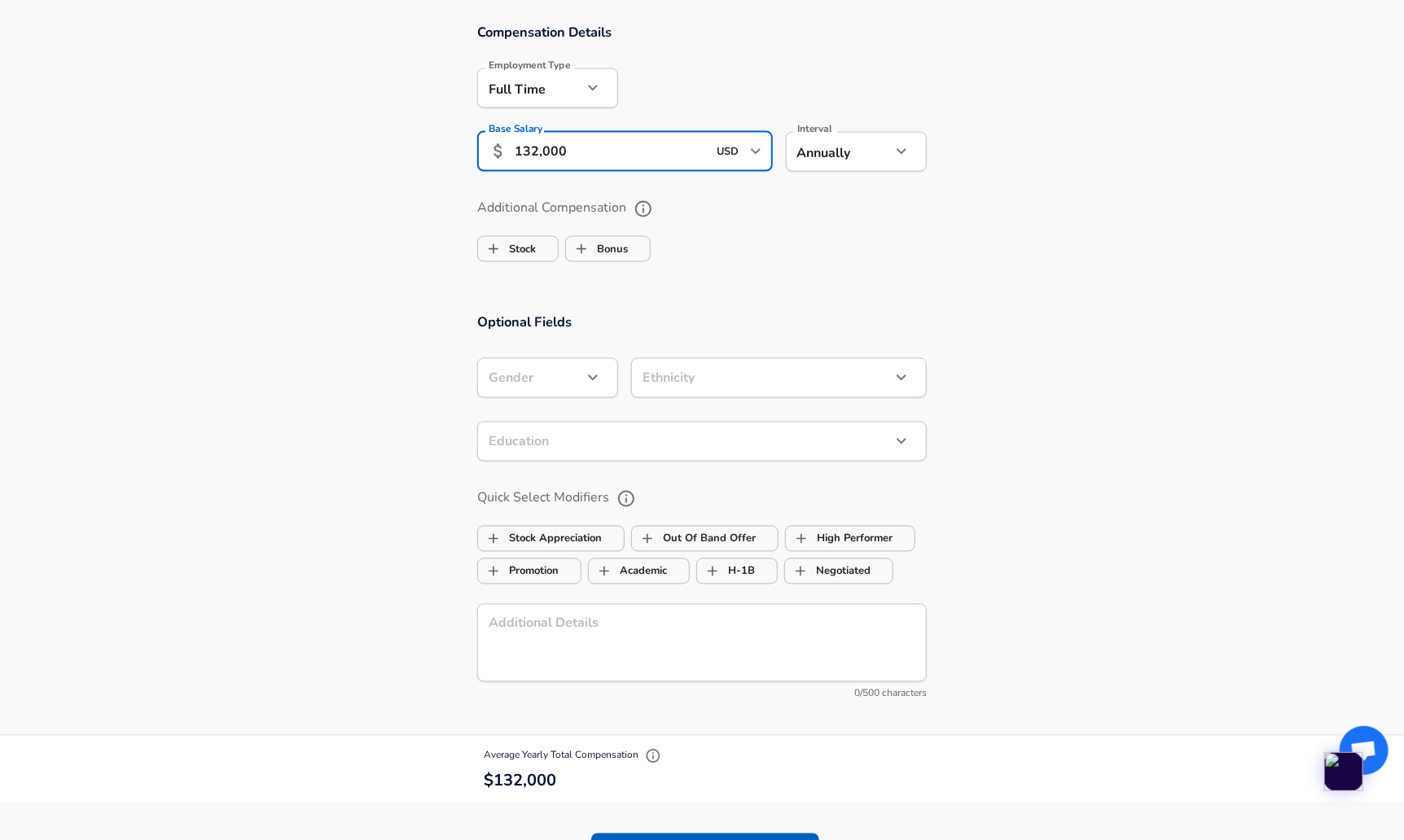
scroll to position [1150, 0]
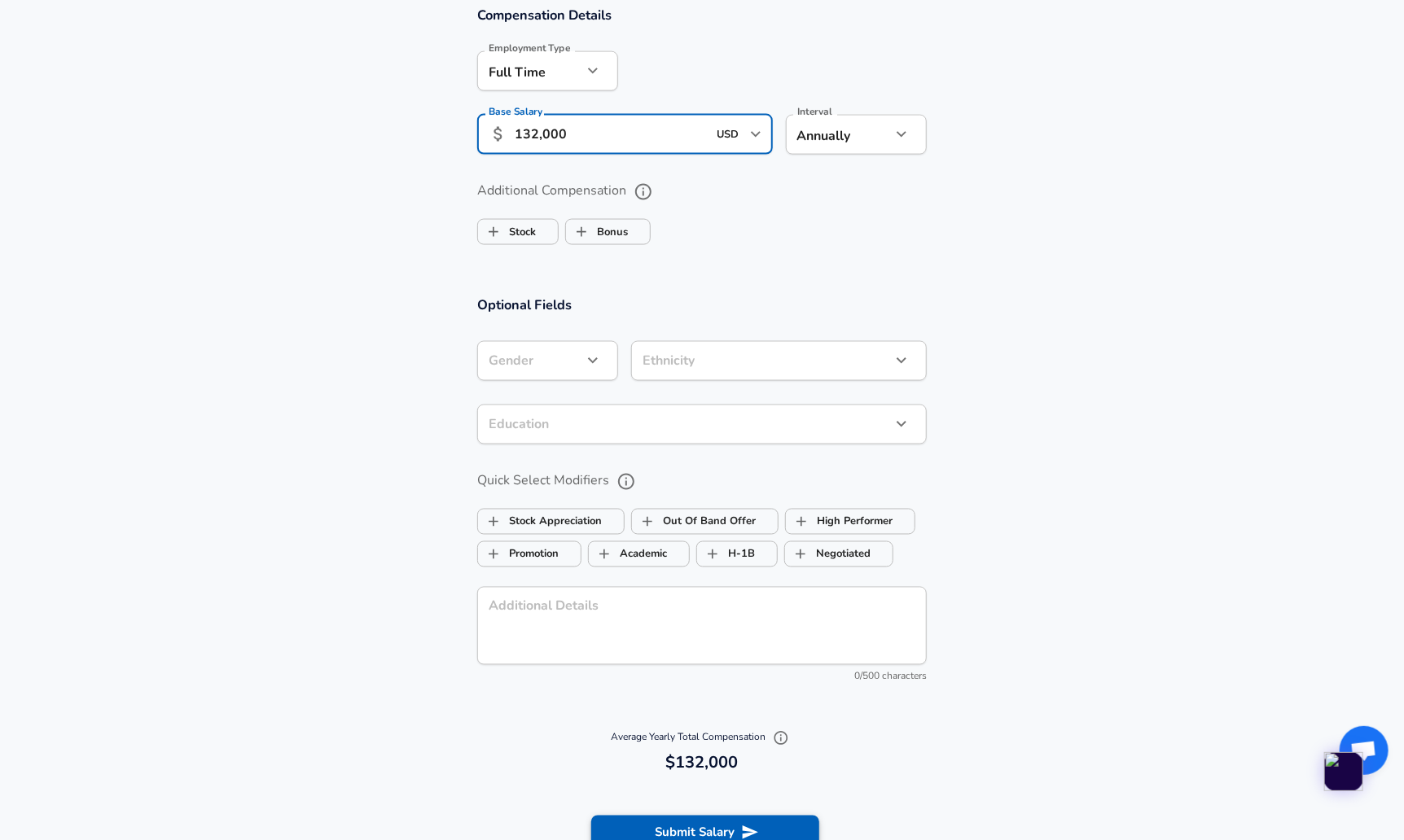
type input "132,000"
click at [731, 818] on button "Submit Salary" at bounding box center [704, 832] width 228 height 35
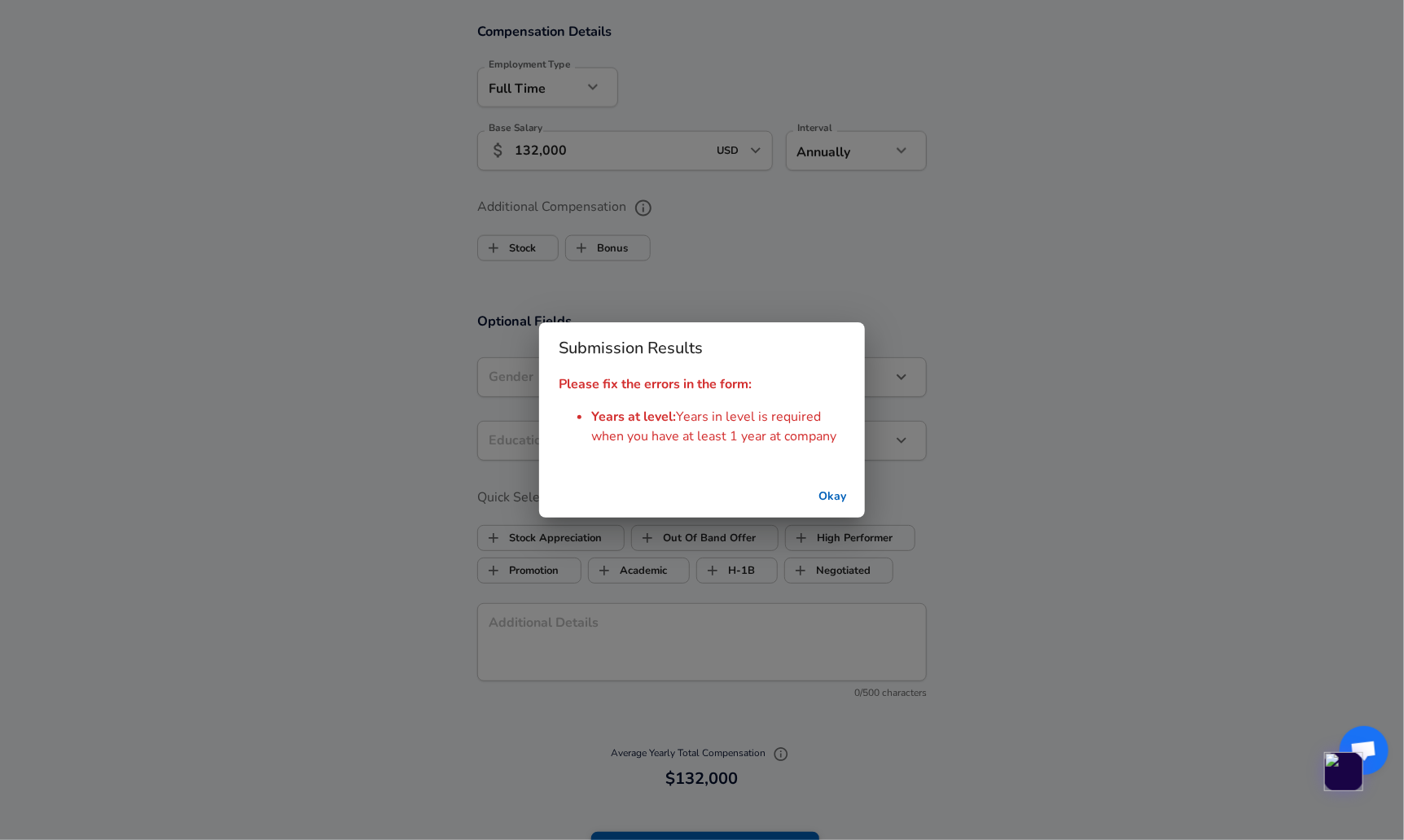
scroll to position [1165, 0]
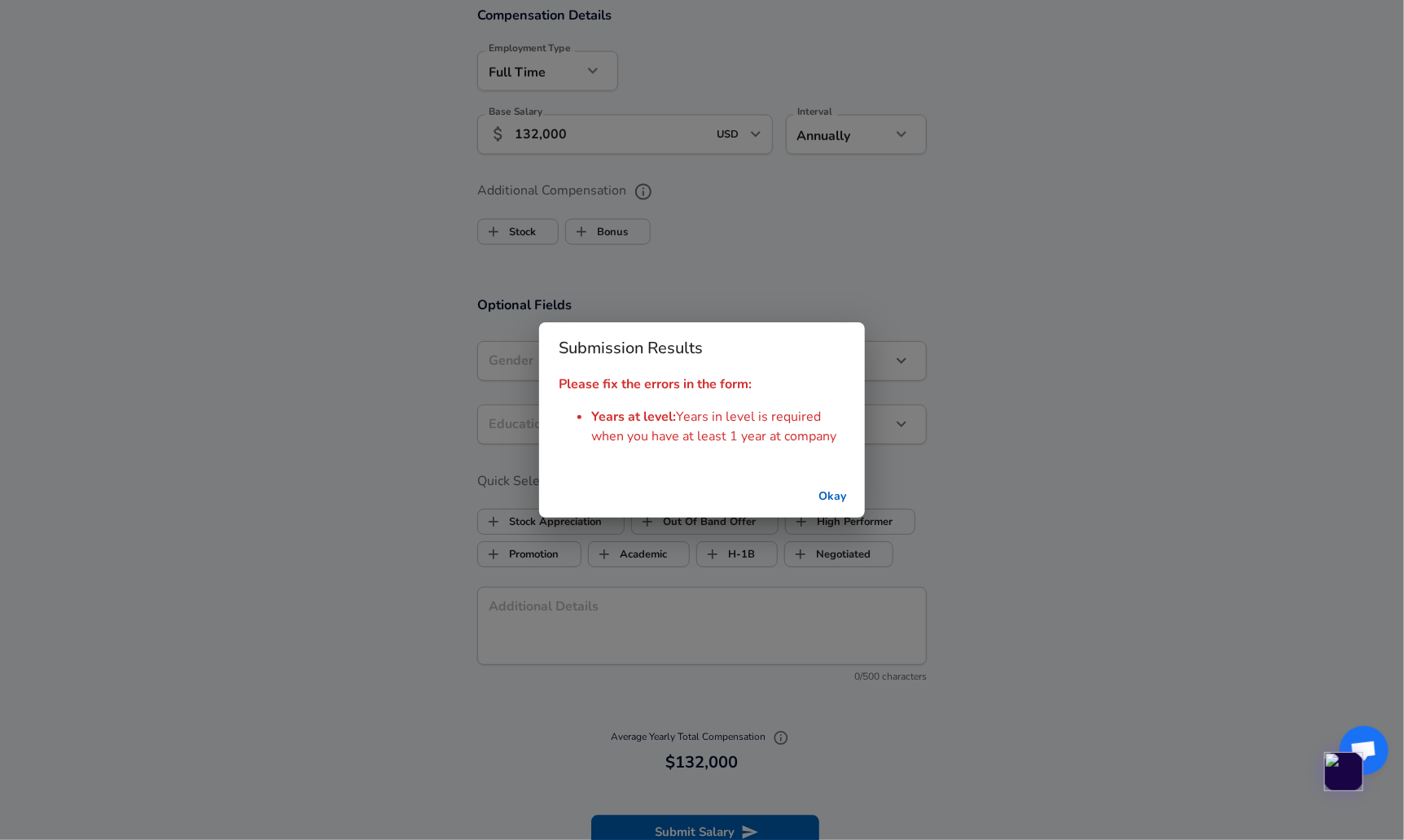
click at [825, 486] on button "Okay" at bounding box center [831, 497] width 52 height 31
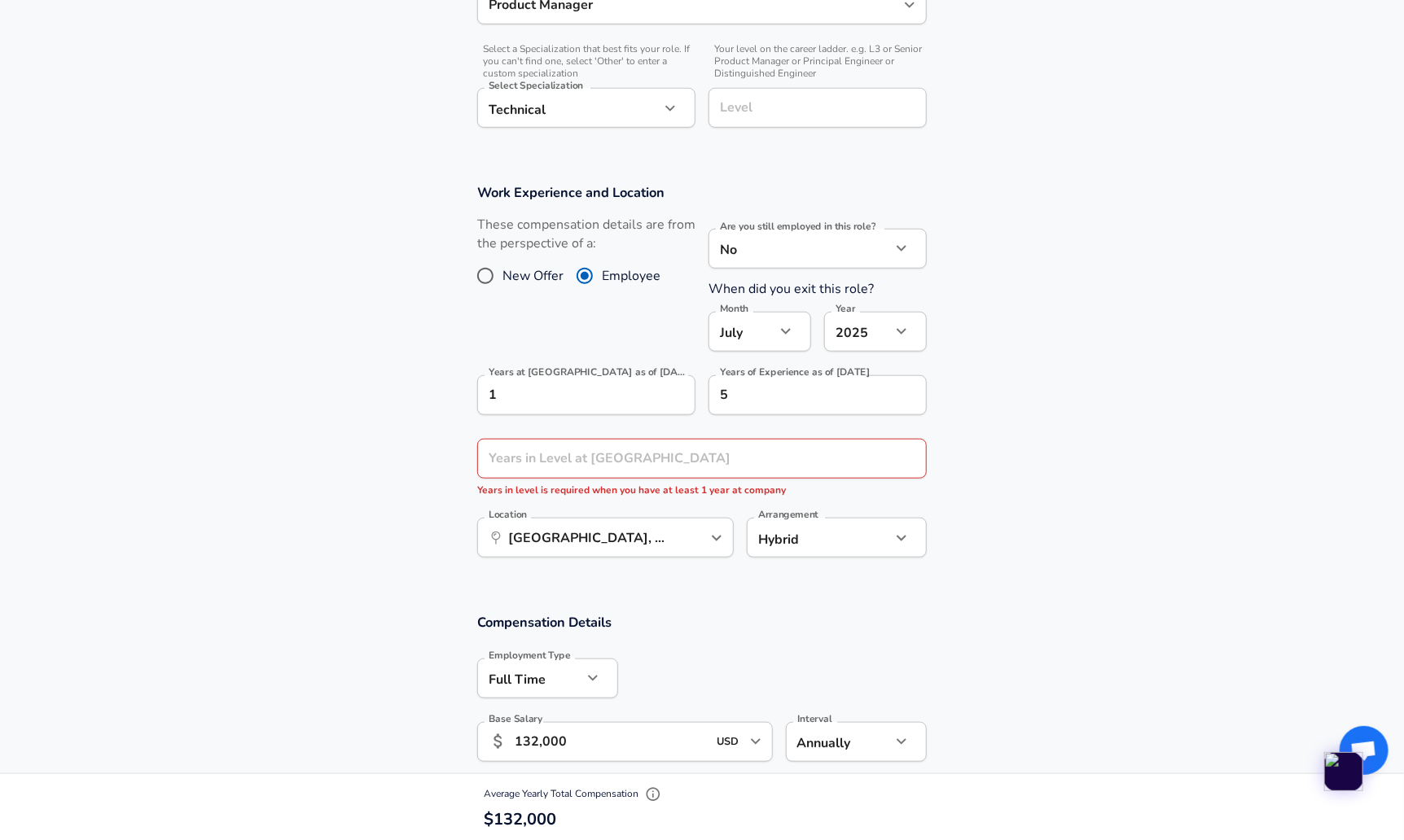
scroll to position [557, 0]
click at [742, 465] on input "Years in Level at [GEOGRAPHIC_DATA]" at bounding box center [683, 460] width 413 height 39
click at [1047, 514] on section "Work Experience and Location These compensation details are from the perspectiv…" at bounding box center [702, 381] width 1404 height 430
click at [814, 471] on input "Years in Level at [GEOGRAPHIC_DATA]" at bounding box center [683, 460] width 413 height 39
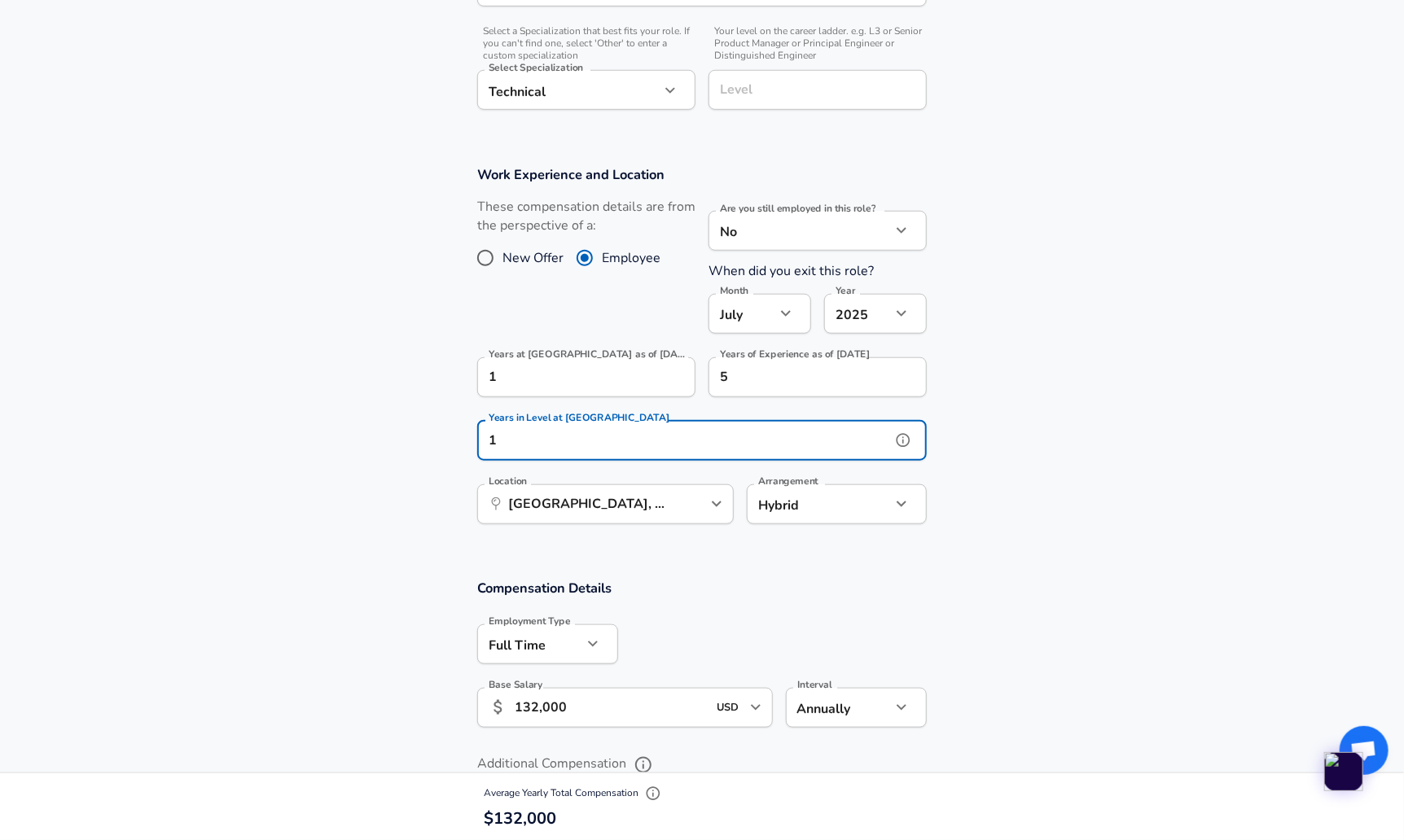
scroll to position [1250, 0]
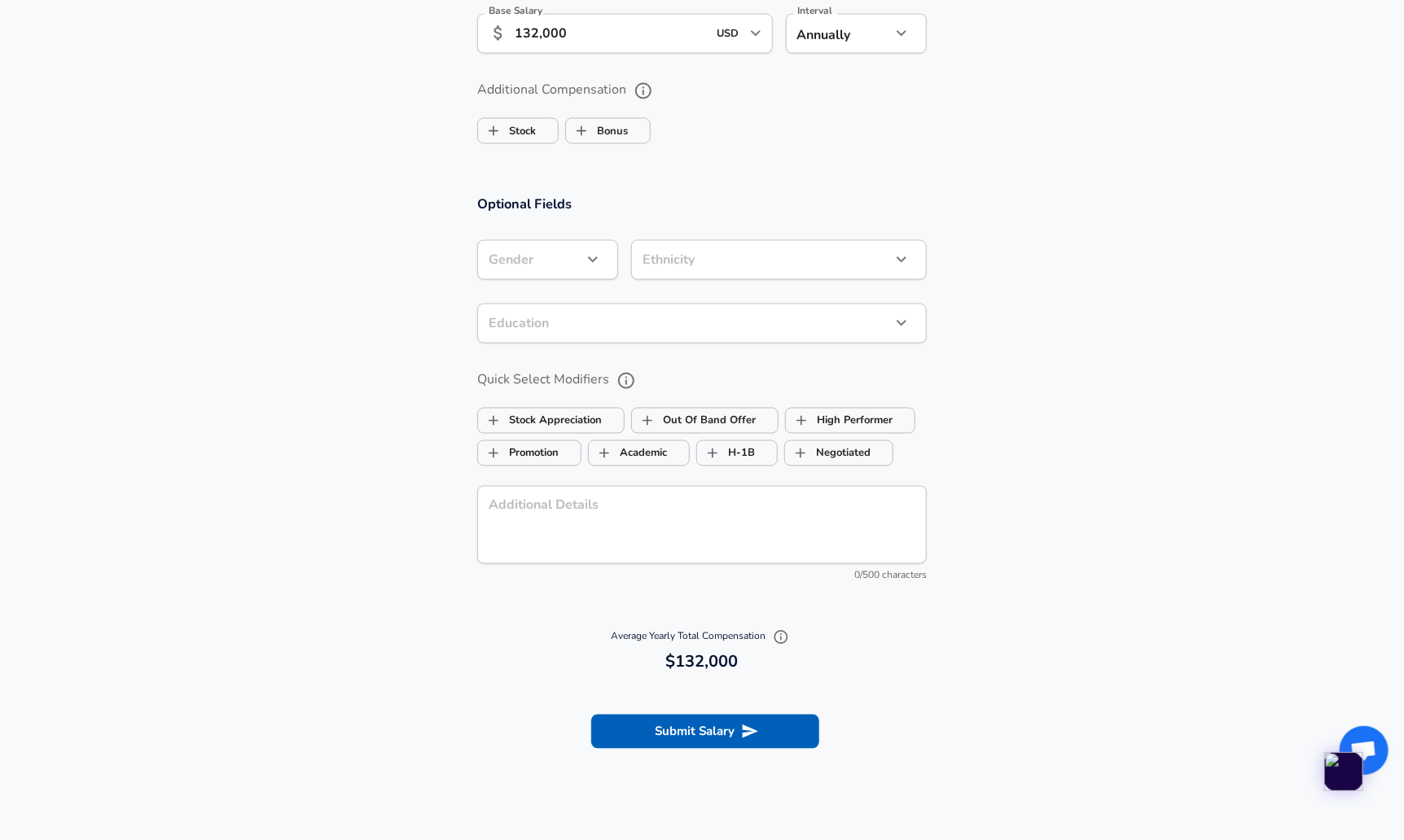
type input "1"
click at [749, 747] on section "Submit Salary" at bounding box center [702, 730] width 1404 height 91
click at [785, 731] on button "Submit Salary" at bounding box center [704, 732] width 228 height 35
